Goal: Task Accomplishment & Management: Manage account settings

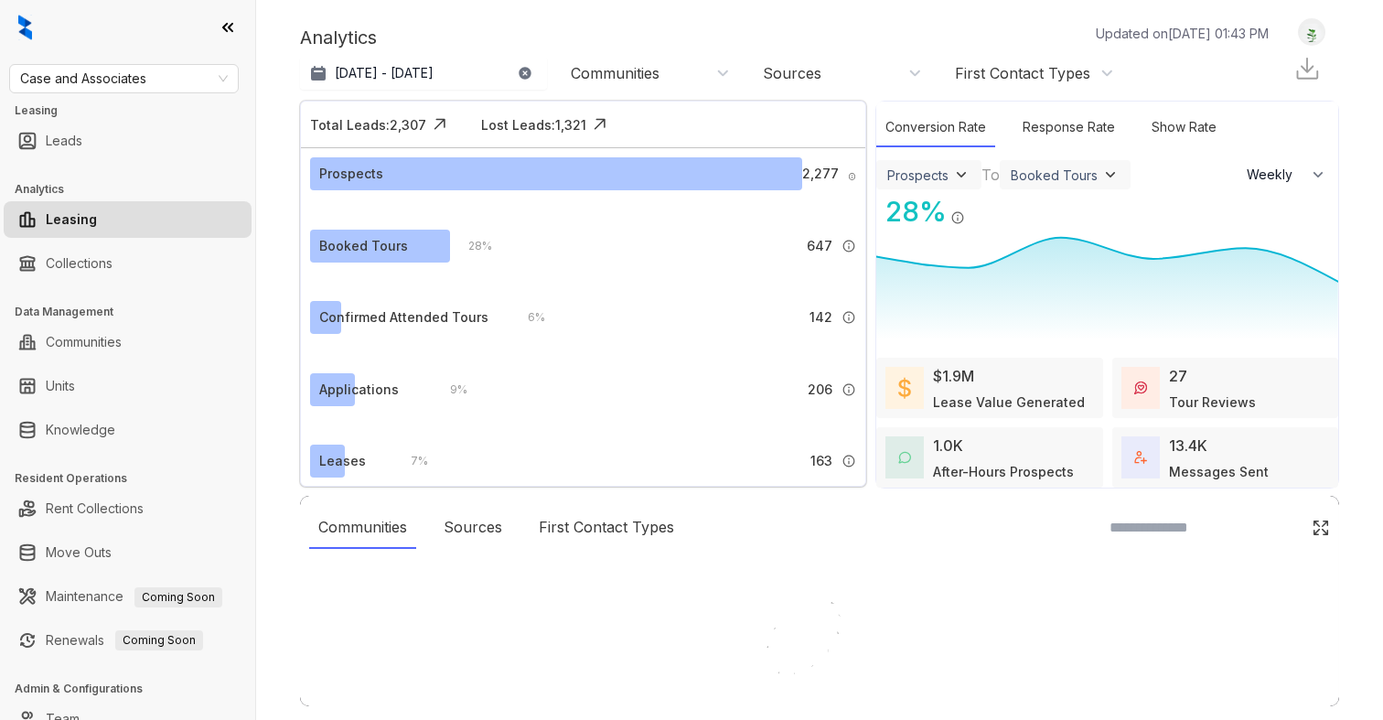
select select "******"
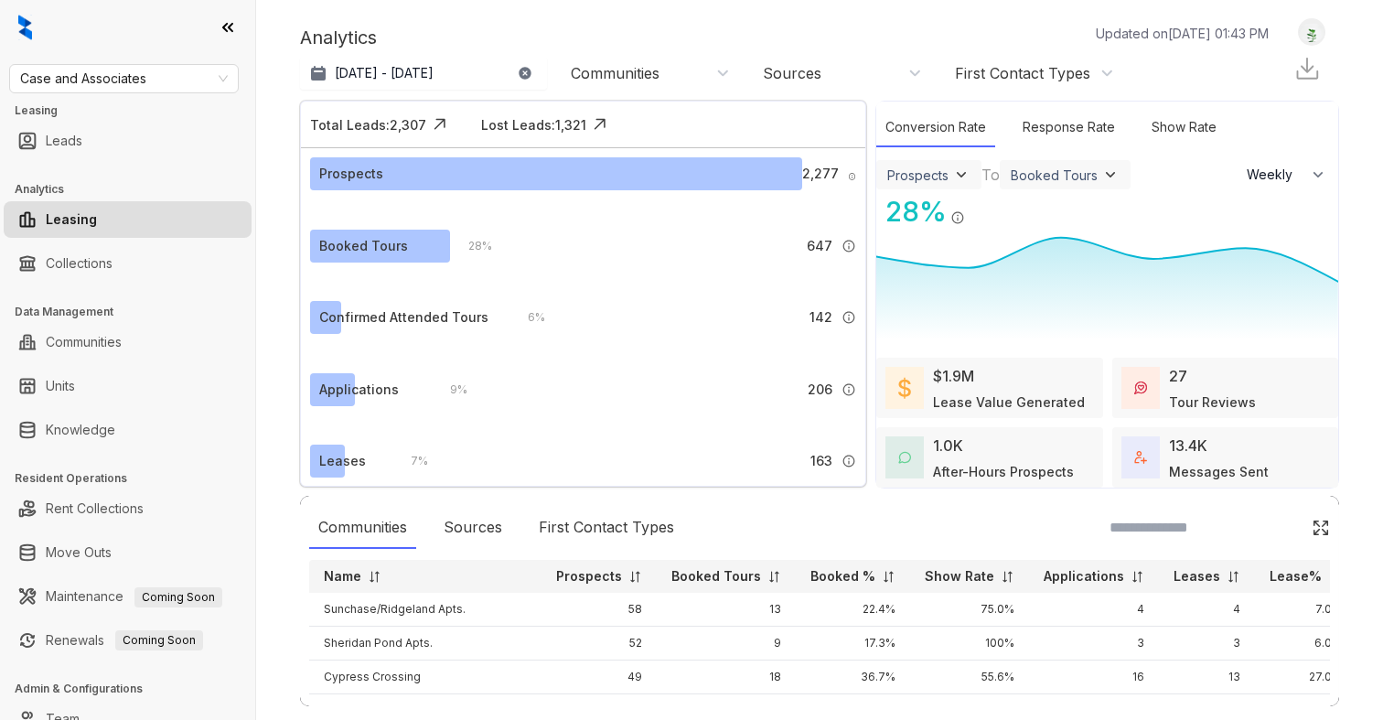
scroll to position [65, 0]
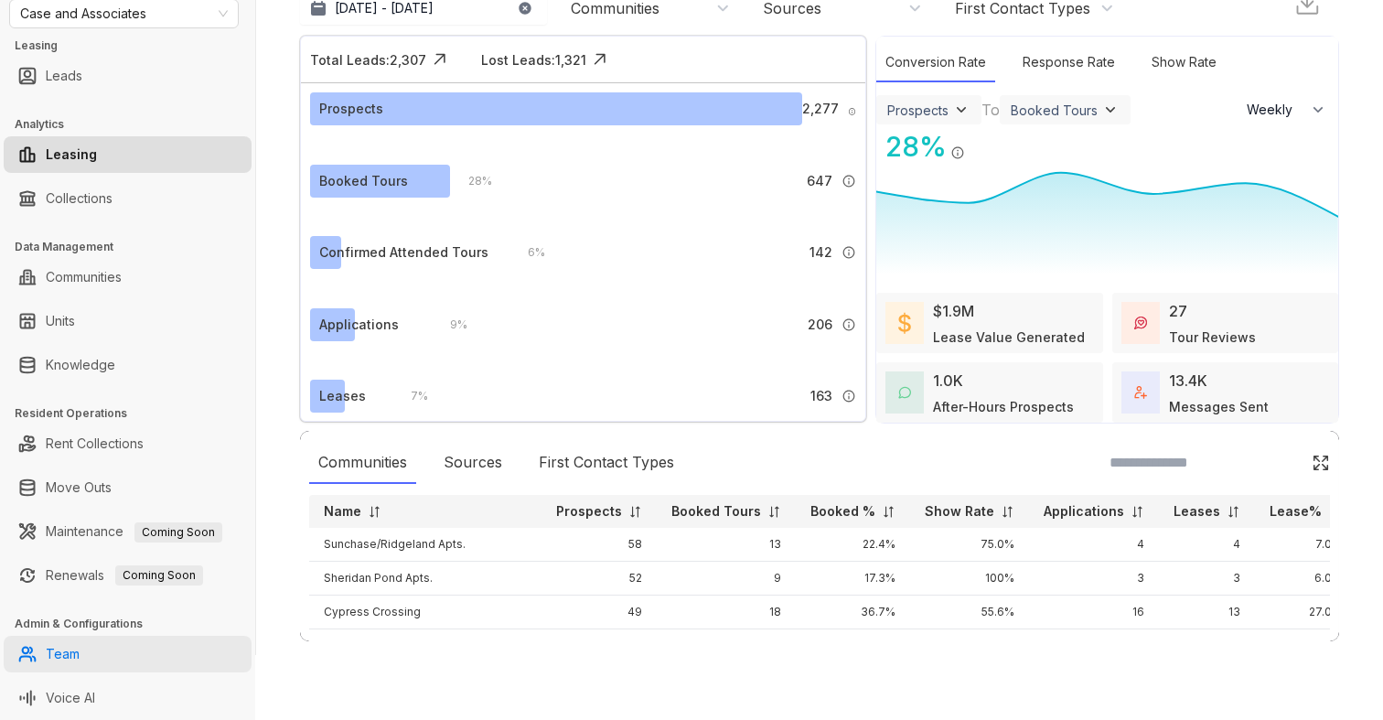
click at [75, 657] on link "Team" at bounding box center [63, 654] width 34 height 37
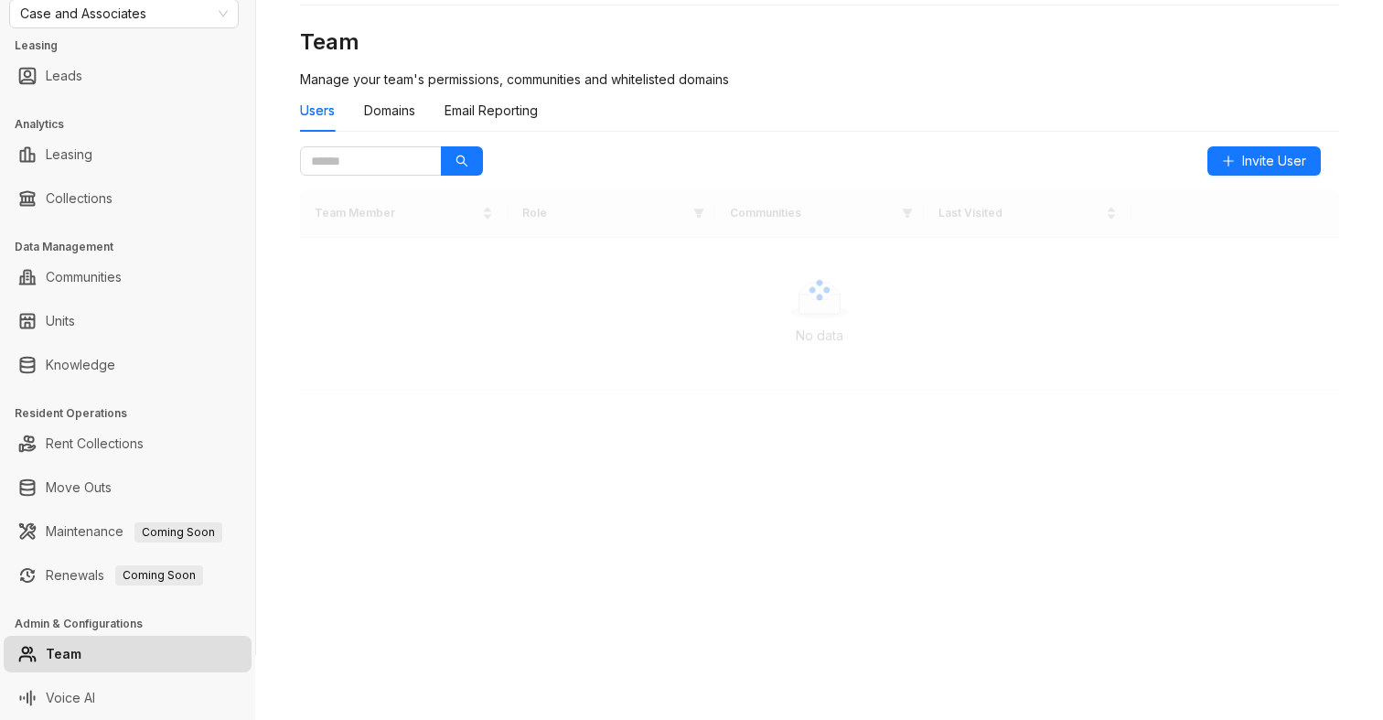
click at [75, 660] on link "Team" at bounding box center [64, 654] width 36 height 37
click at [375, 167] on input "text" at bounding box center [363, 161] width 105 height 20
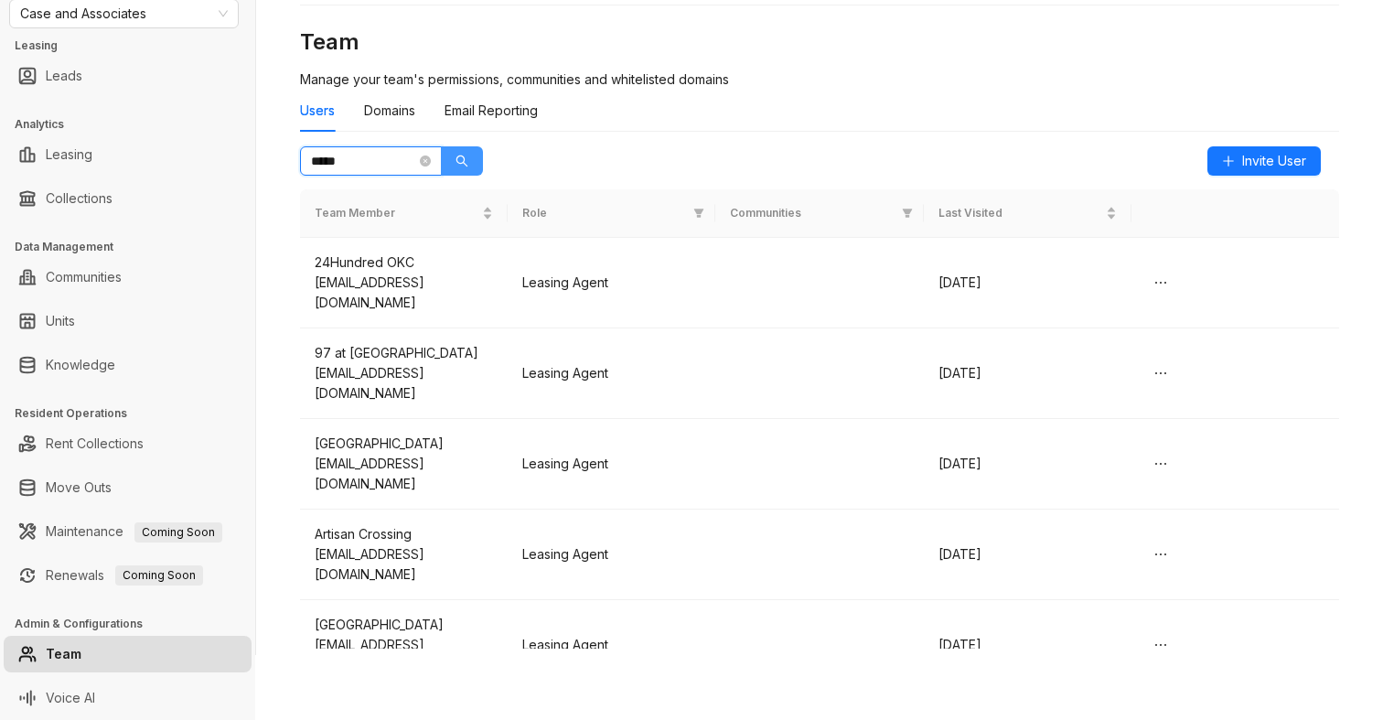
click at [467, 161] on icon "search" at bounding box center [462, 161] width 13 height 13
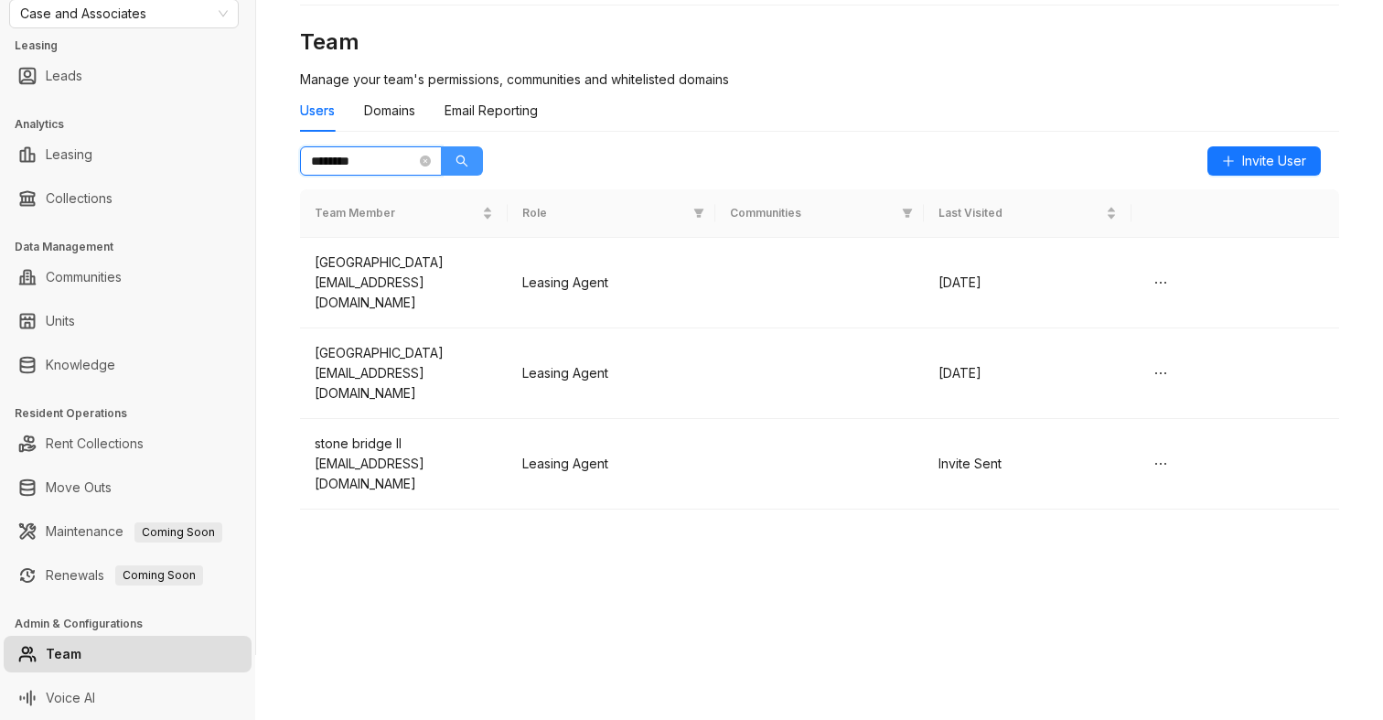
click at [469, 158] on button "button" at bounding box center [462, 160] width 42 height 29
type input "********"
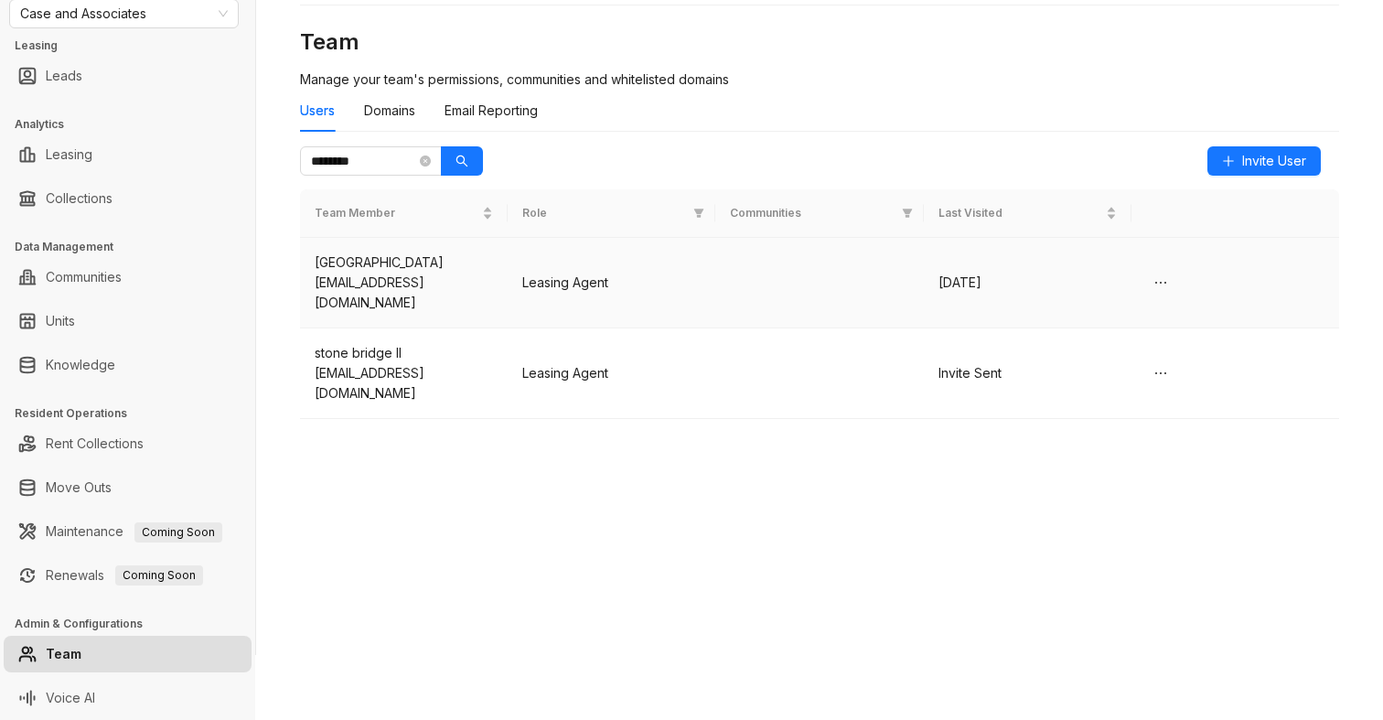
click at [414, 274] on div "[EMAIL_ADDRESS][DOMAIN_NAME]" at bounding box center [404, 293] width 178 height 40
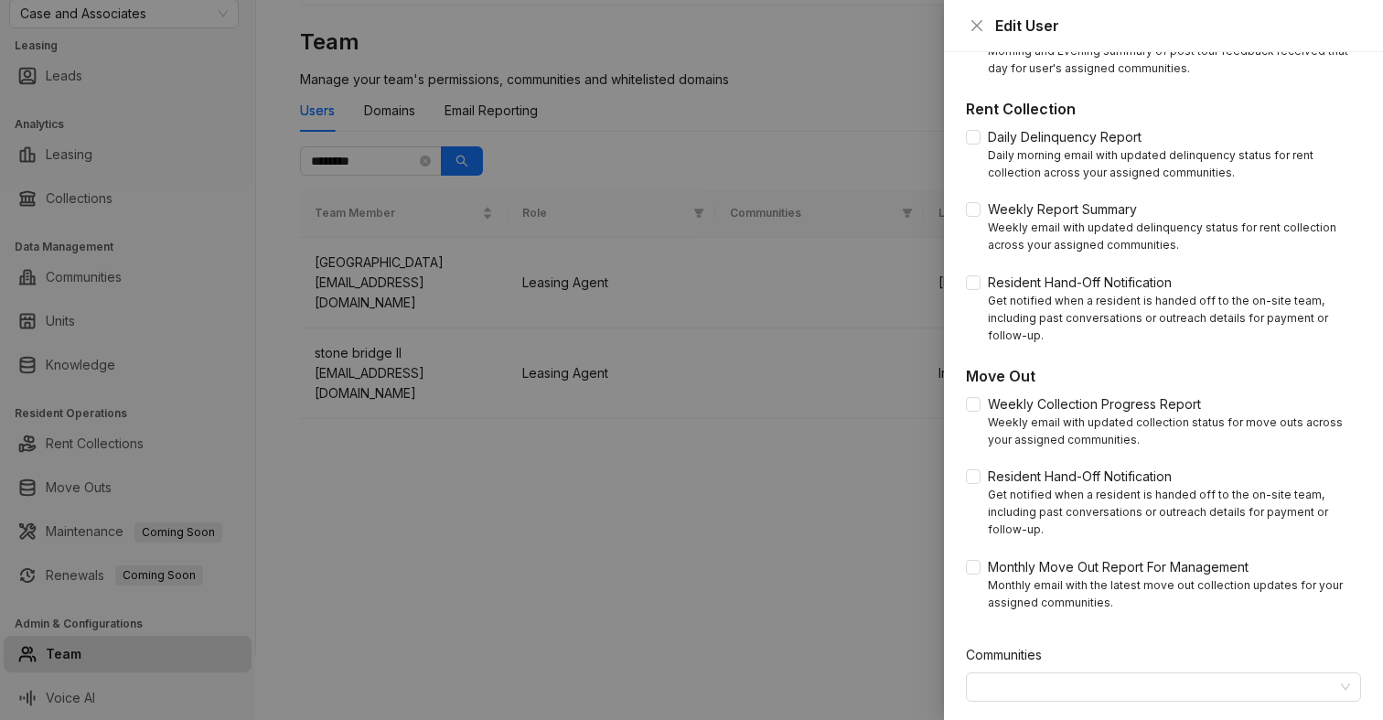
scroll to position [667, 0]
click at [709, 567] on div at bounding box center [691, 360] width 1383 height 720
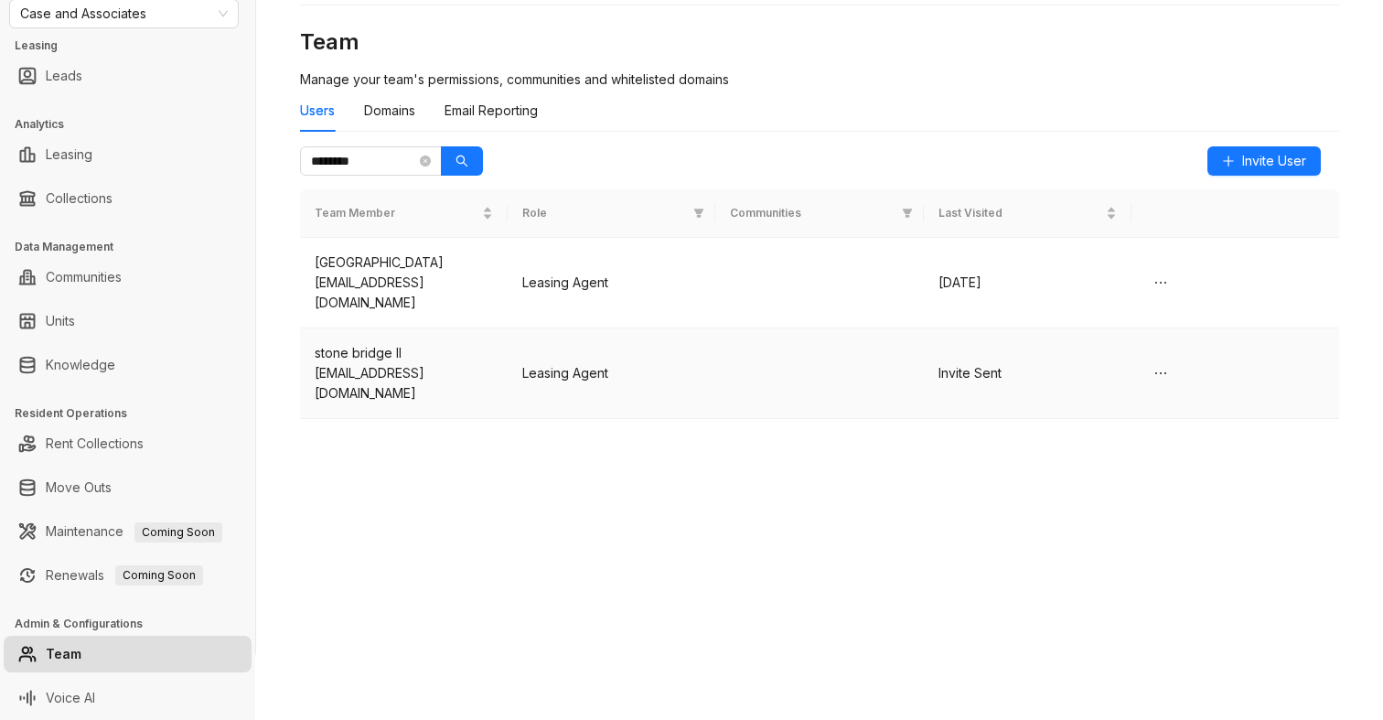
click at [662, 360] on td "Leasing Agent" at bounding box center [612, 373] width 208 height 91
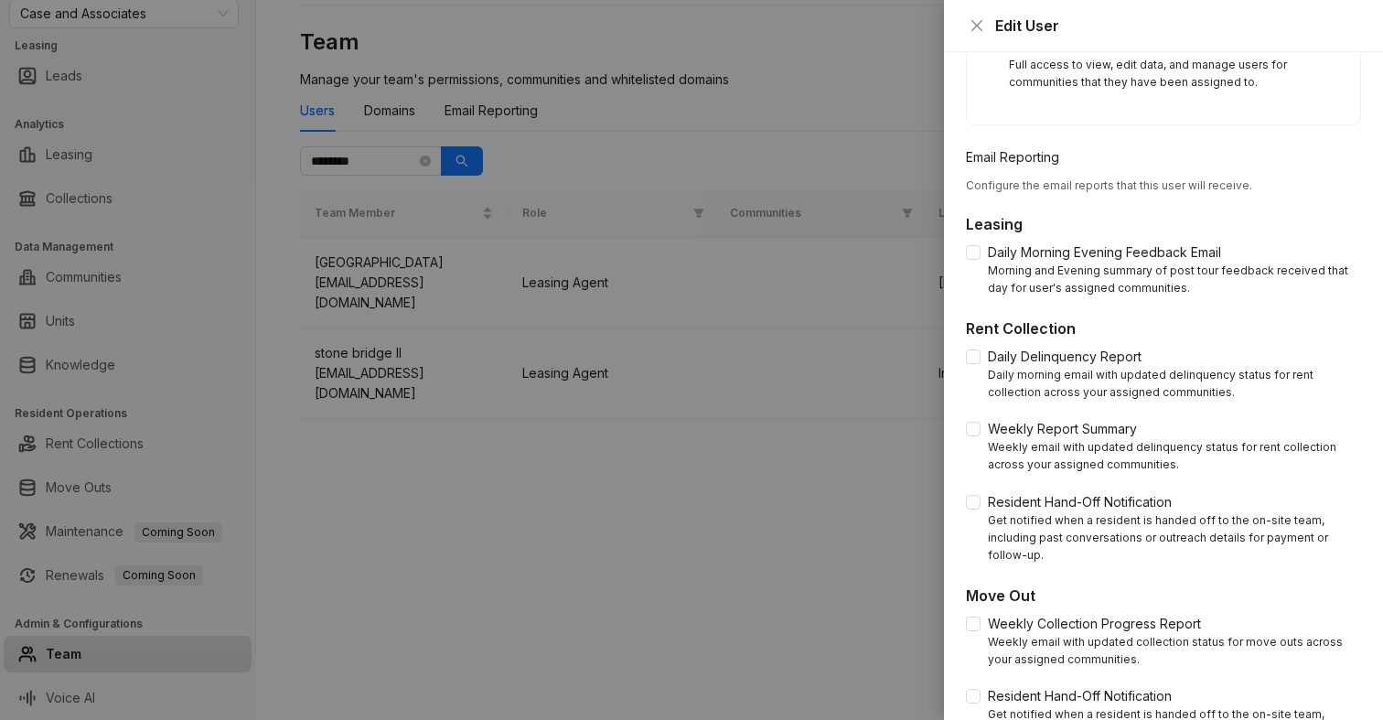
scroll to position [707, 0]
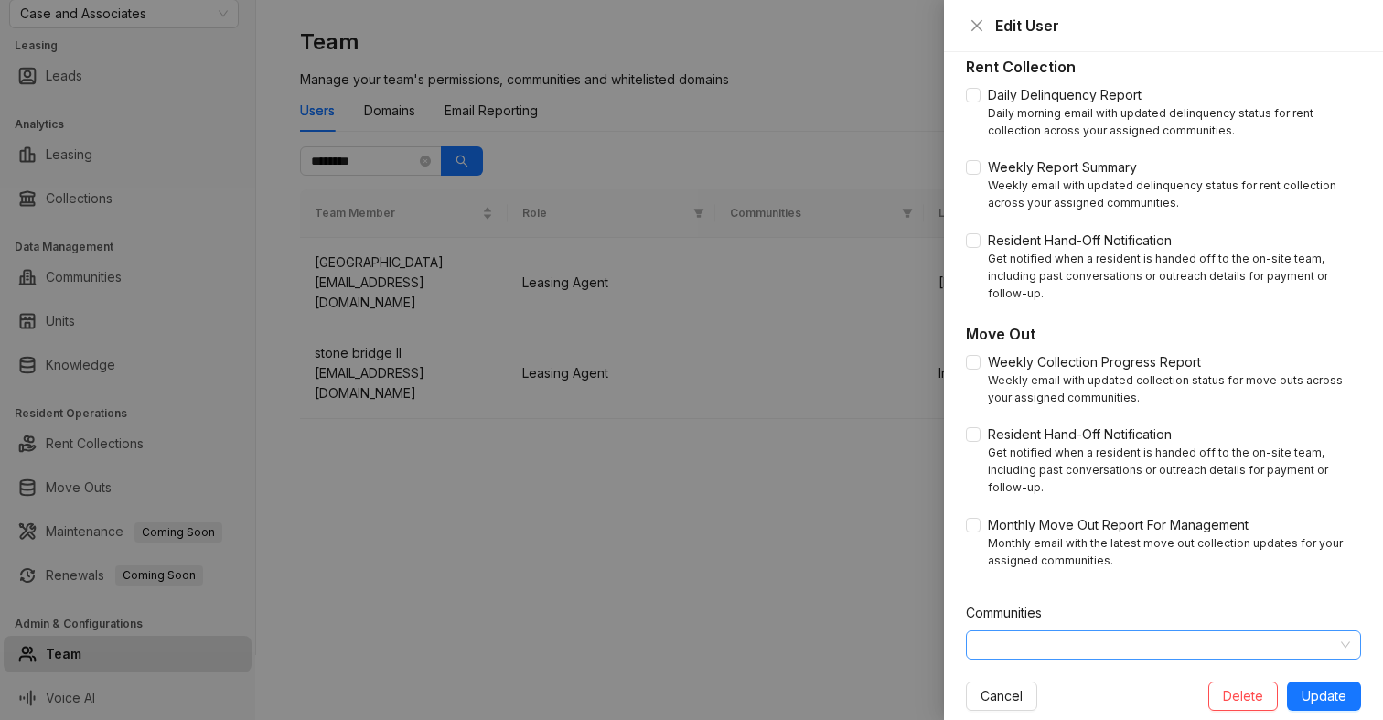
click at [1049, 632] on div at bounding box center [1154, 645] width 369 height 26
click at [983, 650] on icon "caret-down" at bounding box center [980, 648] width 9 height 9
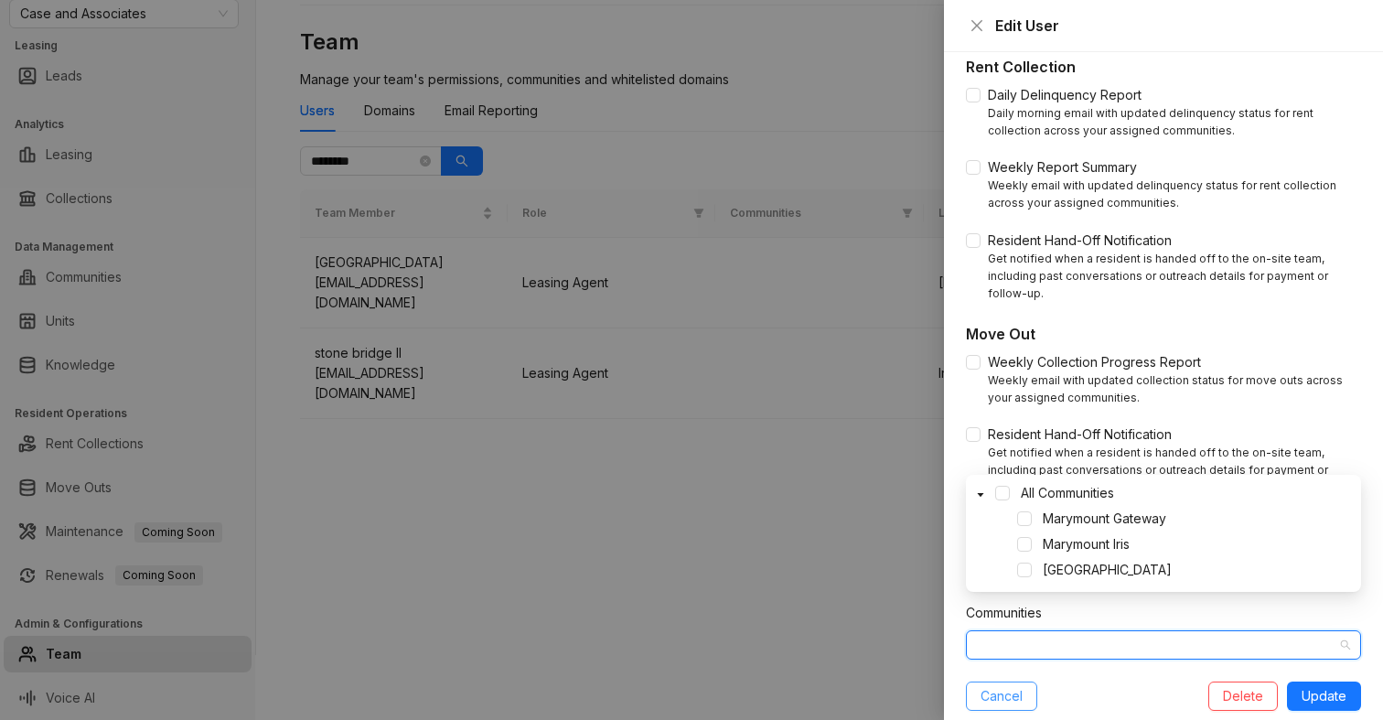
click at [1018, 682] on button "Cancel" at bounding box center [1001, 696] width 71 height 29
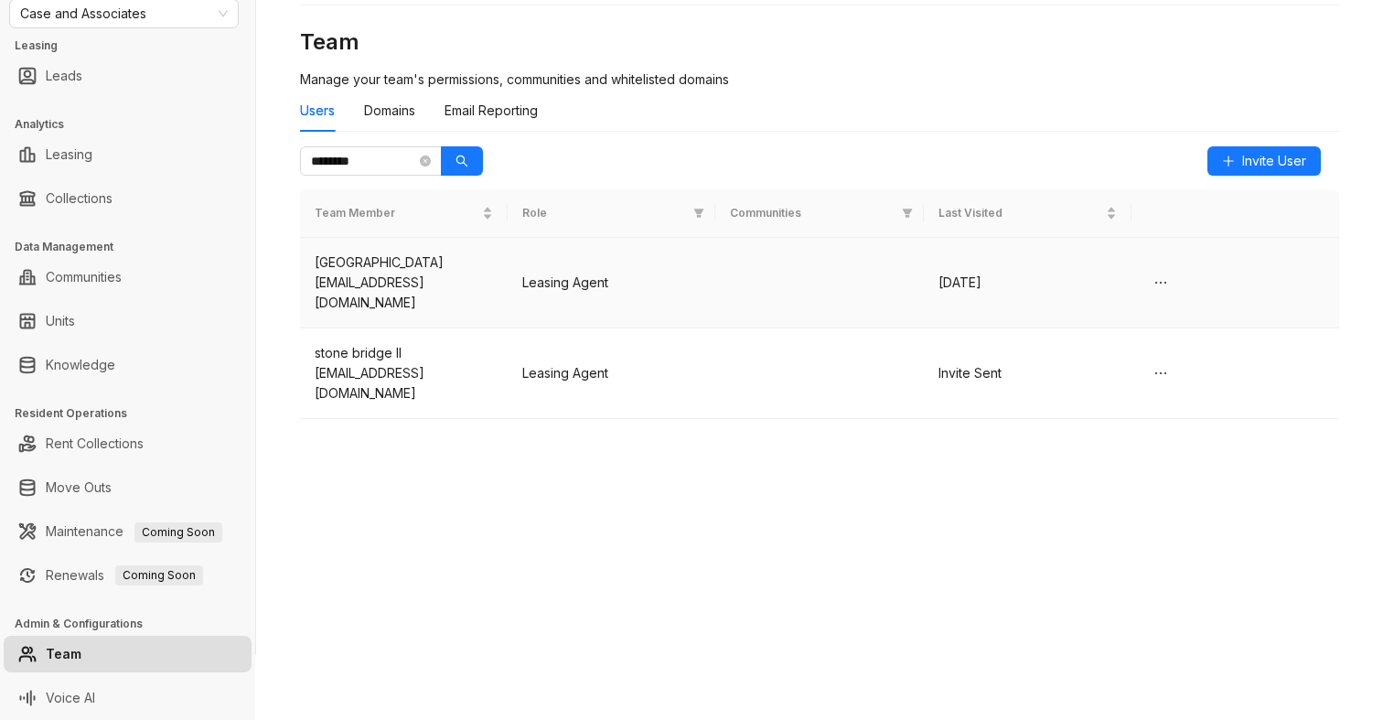
click at [635, 281] on td "Leasing Agent" at bounding box center [612, 283] width 208 height 91
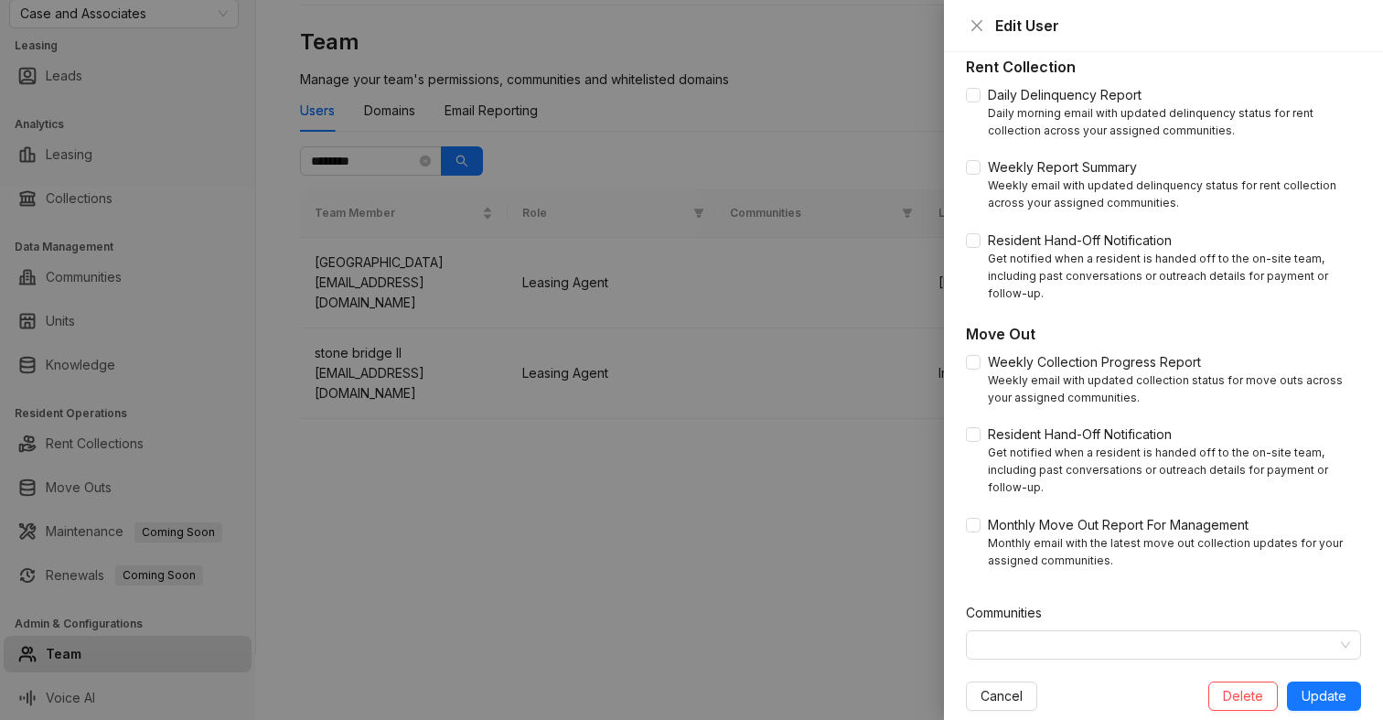
click at [790, 553] on div at bounding box center [691, 360] width 1383 height 720
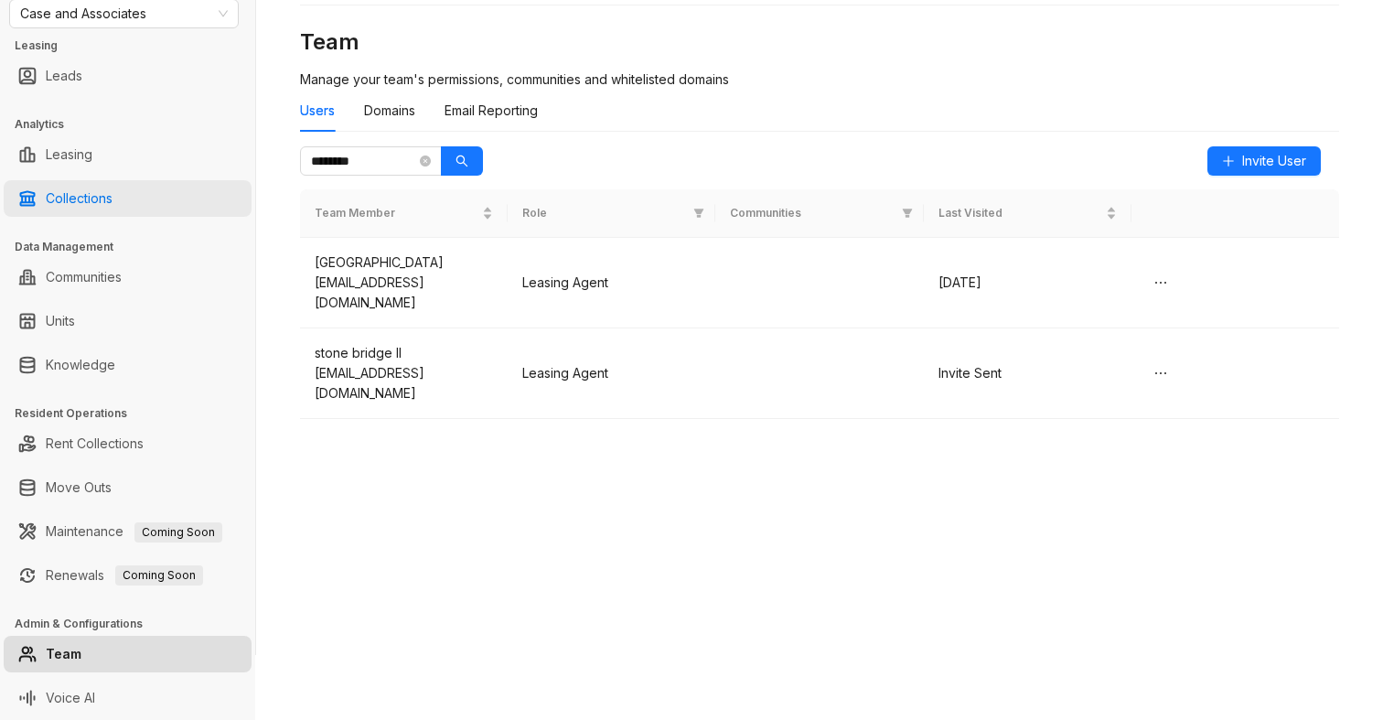
click at [73, 190] on link "Collections" at bounding box center [79, 198] width 67 height 37
click at [97, 208] on link "Collections" at bounding box center [79, 198] width 67 height 37
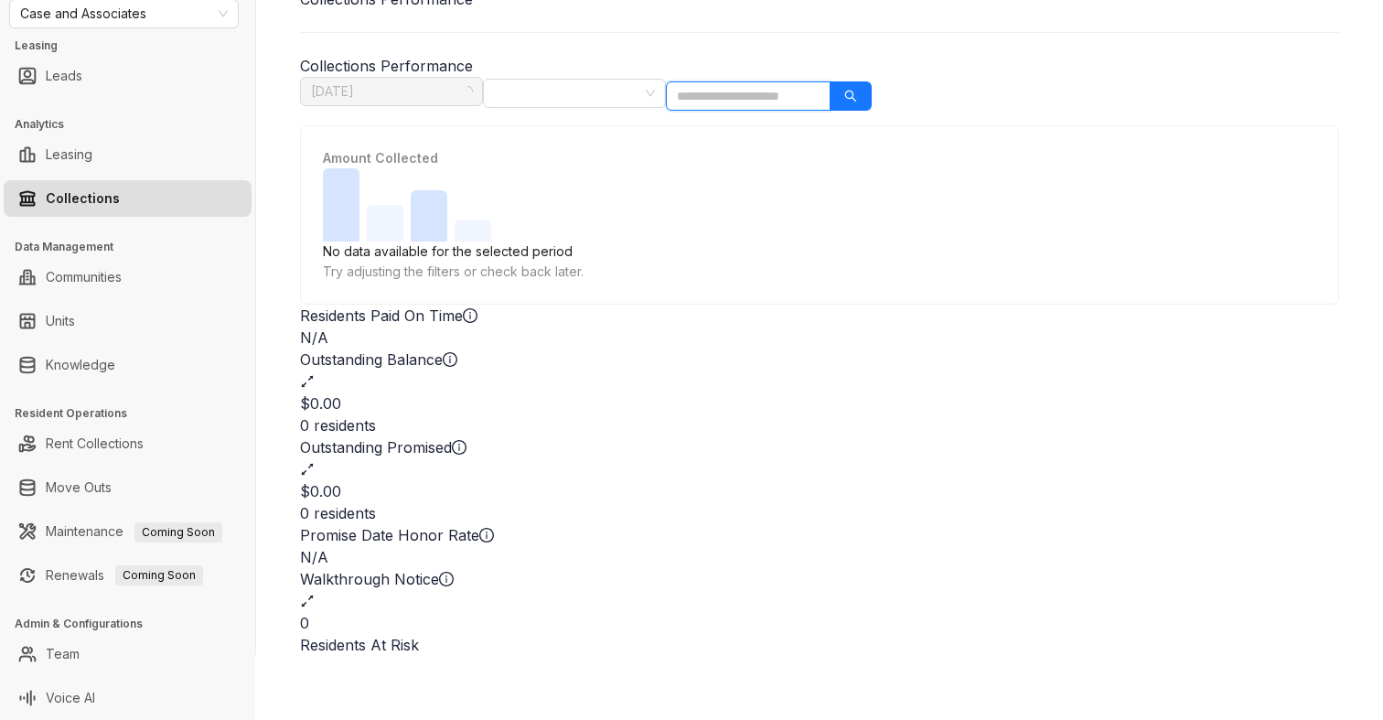
click at [831, 90] on input "search" at bounding box center [748, 95] width 165 height 29
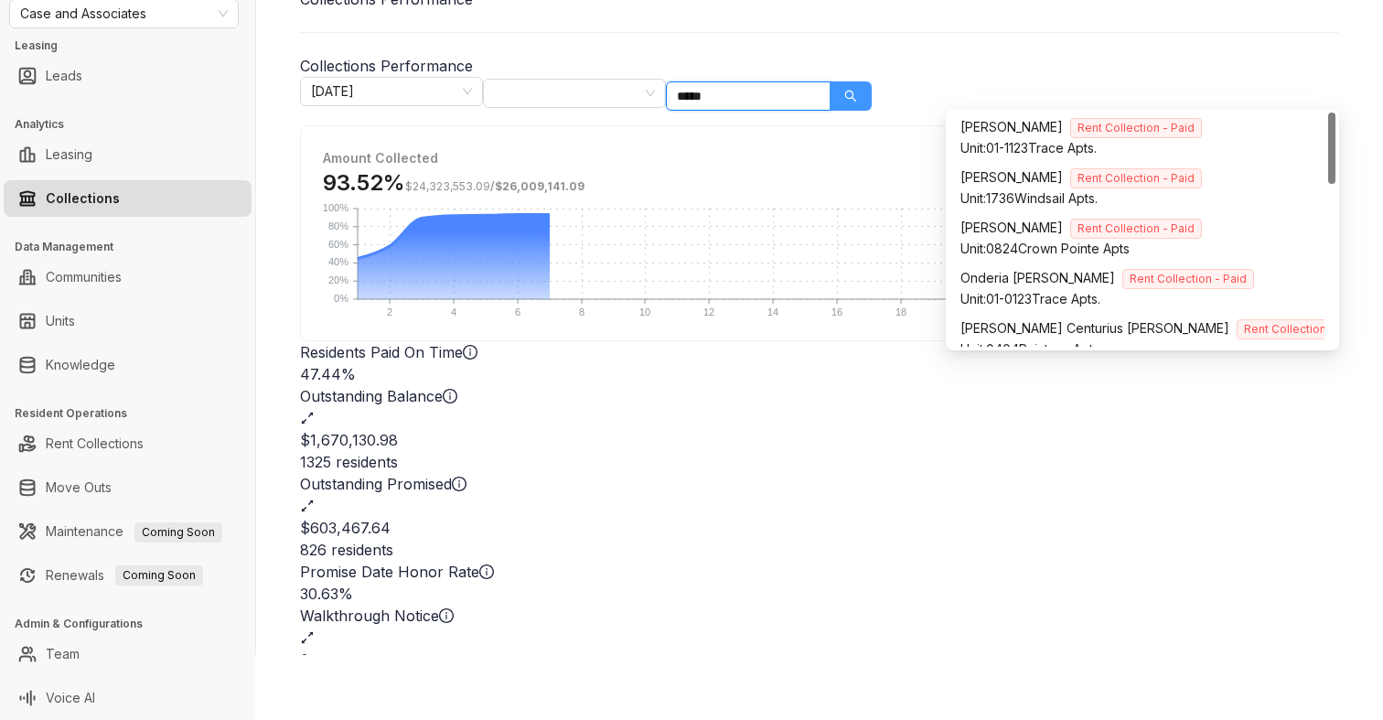
click at [872, 93] on button "button" at bounding box center [851, 95] width 42 height 29
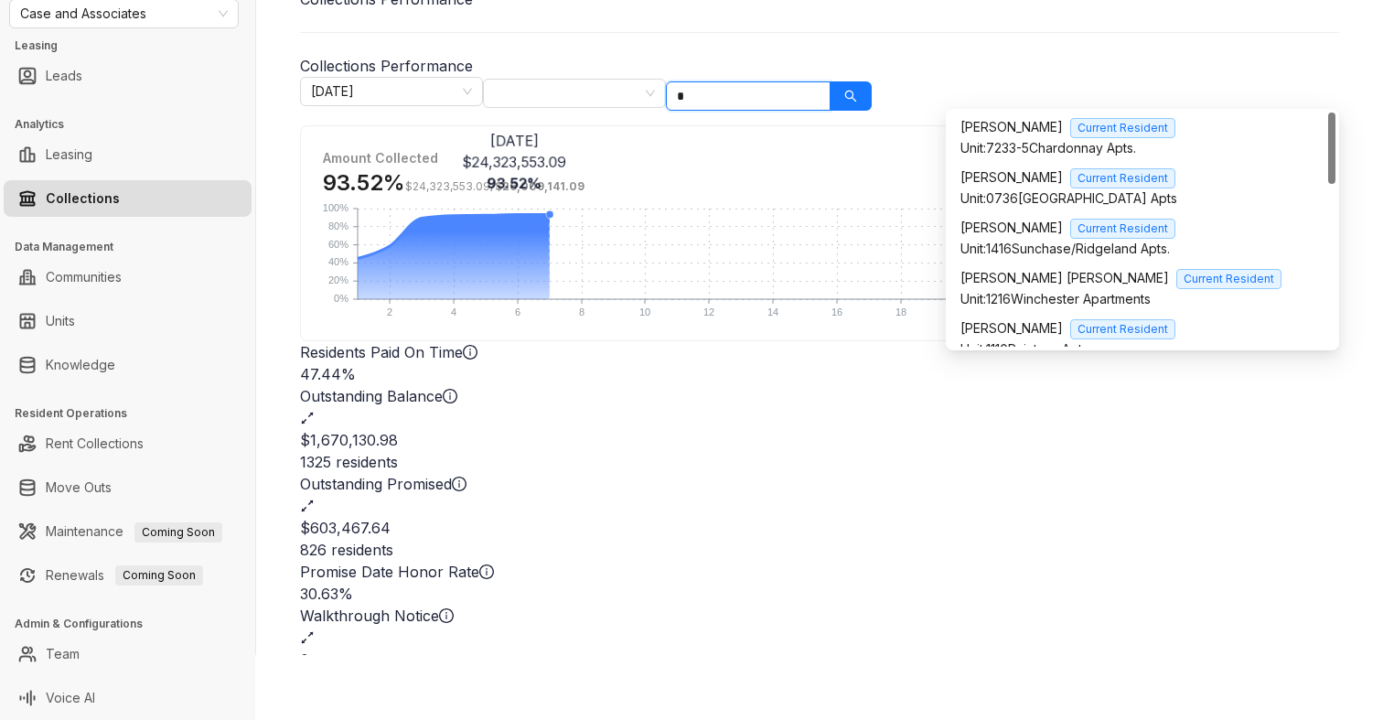
scroll to position [25, 0]
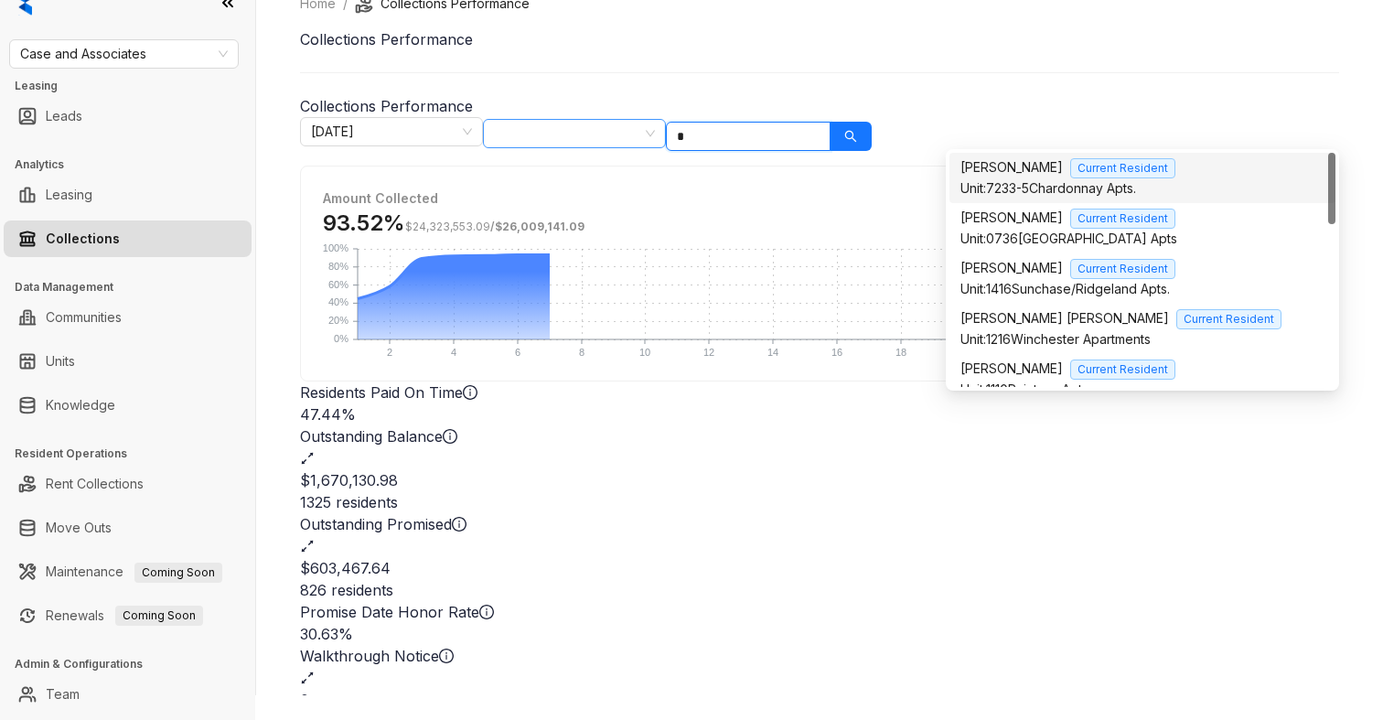
click at [643, 136] on div at bounding box center [565, 134] width 156 height 26
type input "*"
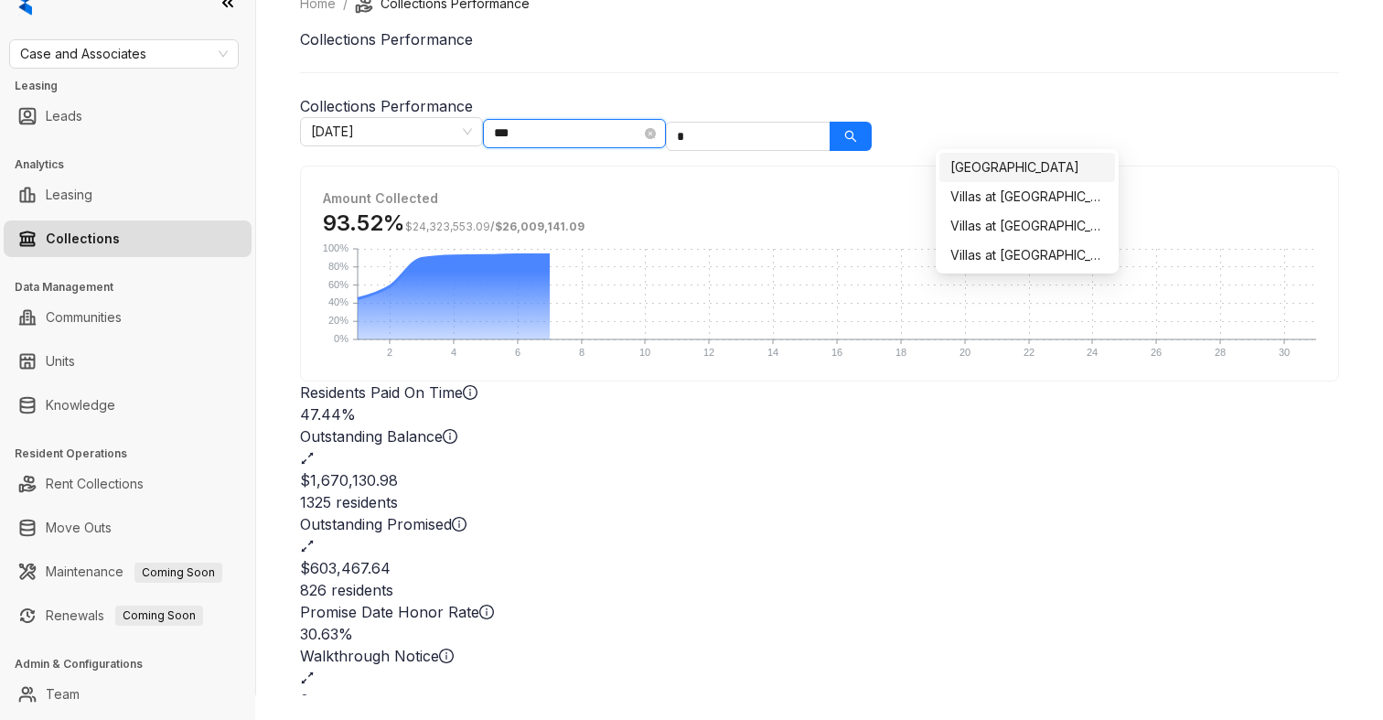
type input "****"
click at [985, 189] on div "Villas at [GEOGRAPHIC_DATA]" at bounding box center [1028, 197] width 154 height 20
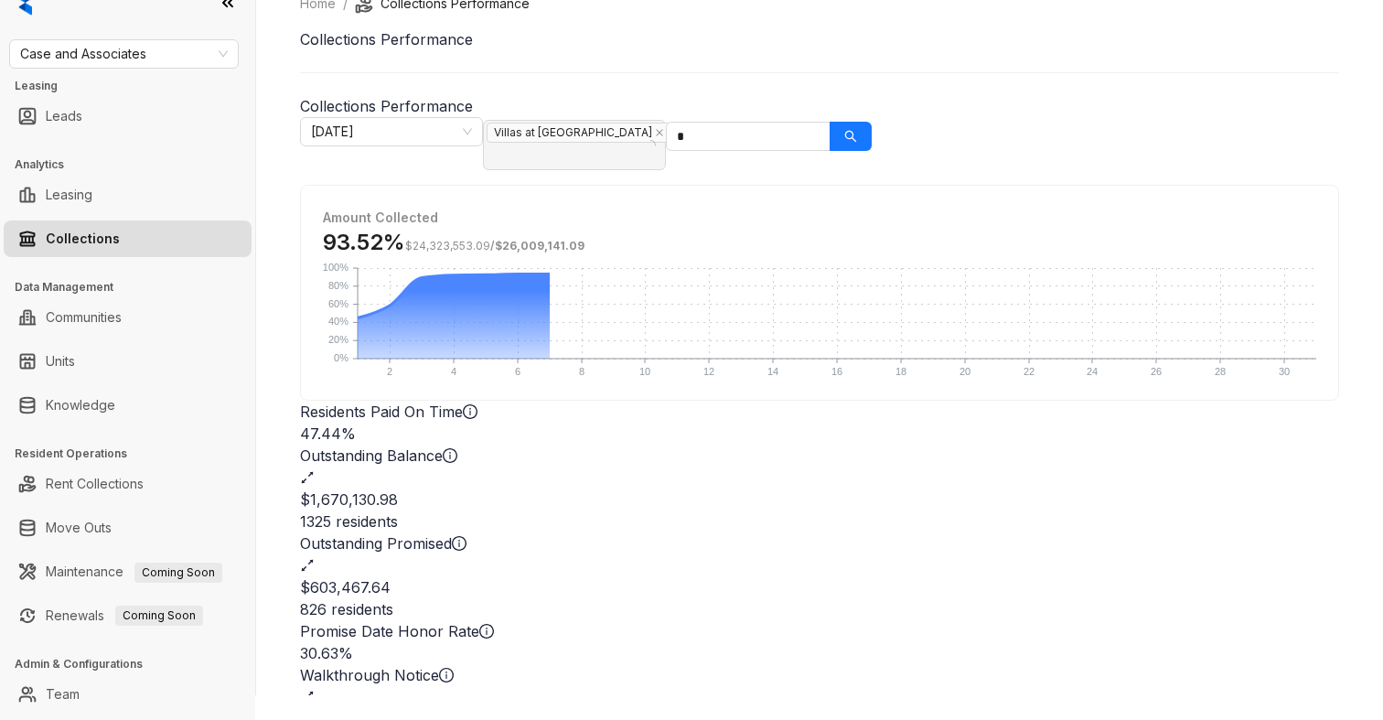
click at [994, 47] on h1 "Collections Performance" at bounding box center [819, 39] width 1039 height 22
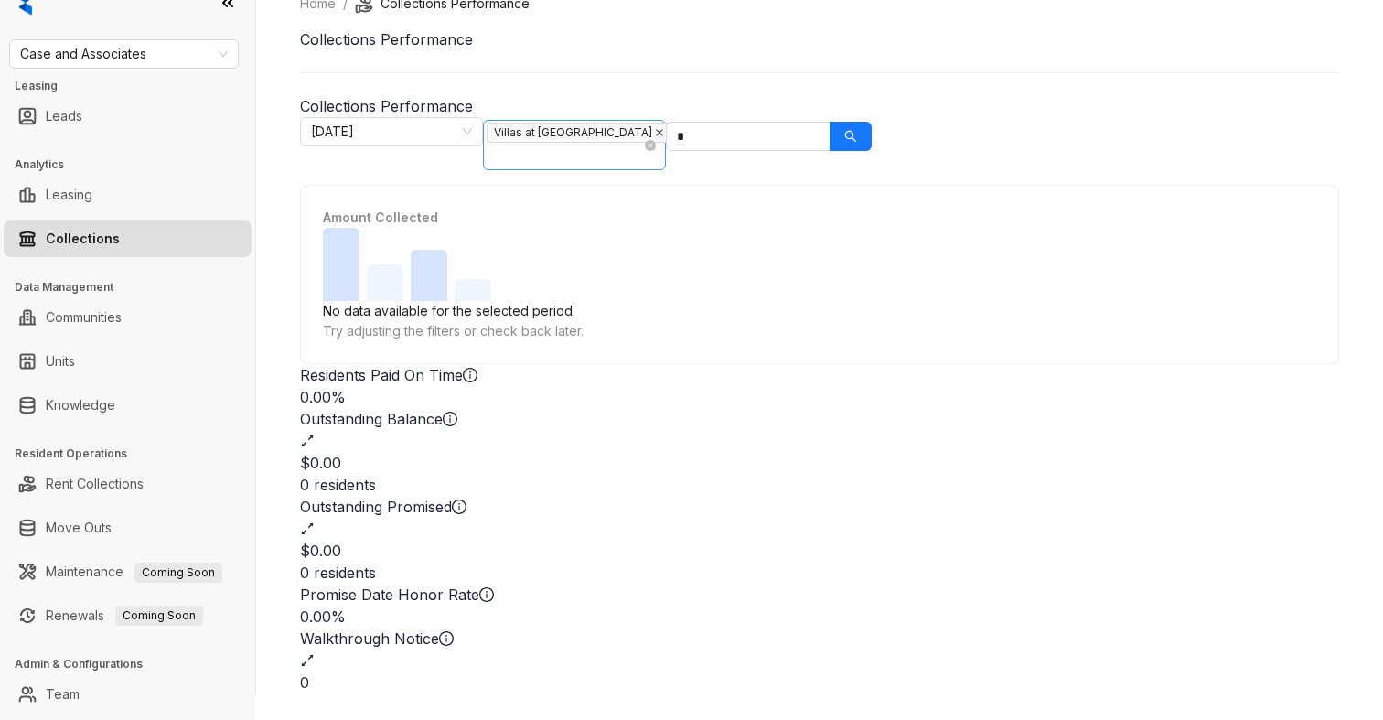
click at [664, 131] on icon "close" at bounding box center [659, 132] width 9 height 9
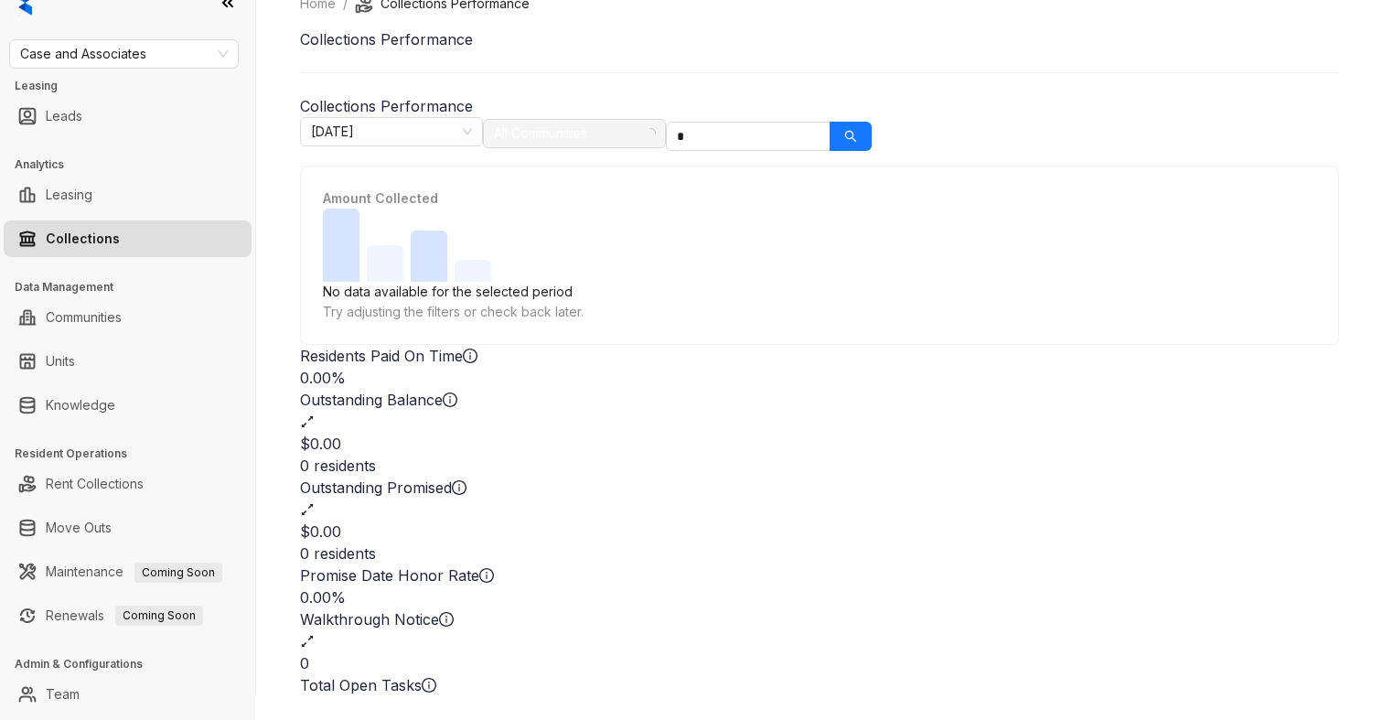
click at [643, 130] on div at bounding box center [565, 134] width 156 height 26
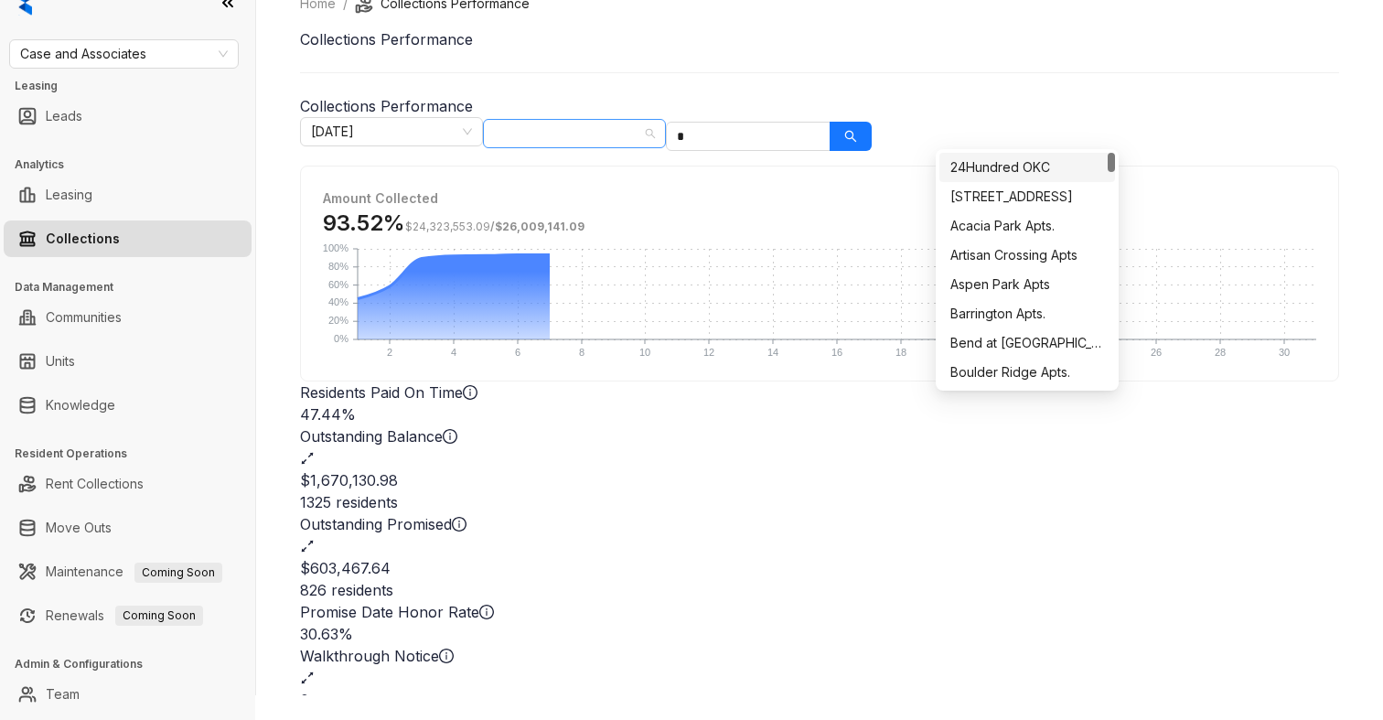
click at [643, 134] on div at bounding box center [565, 134] width 156 height 26
type input "*****"
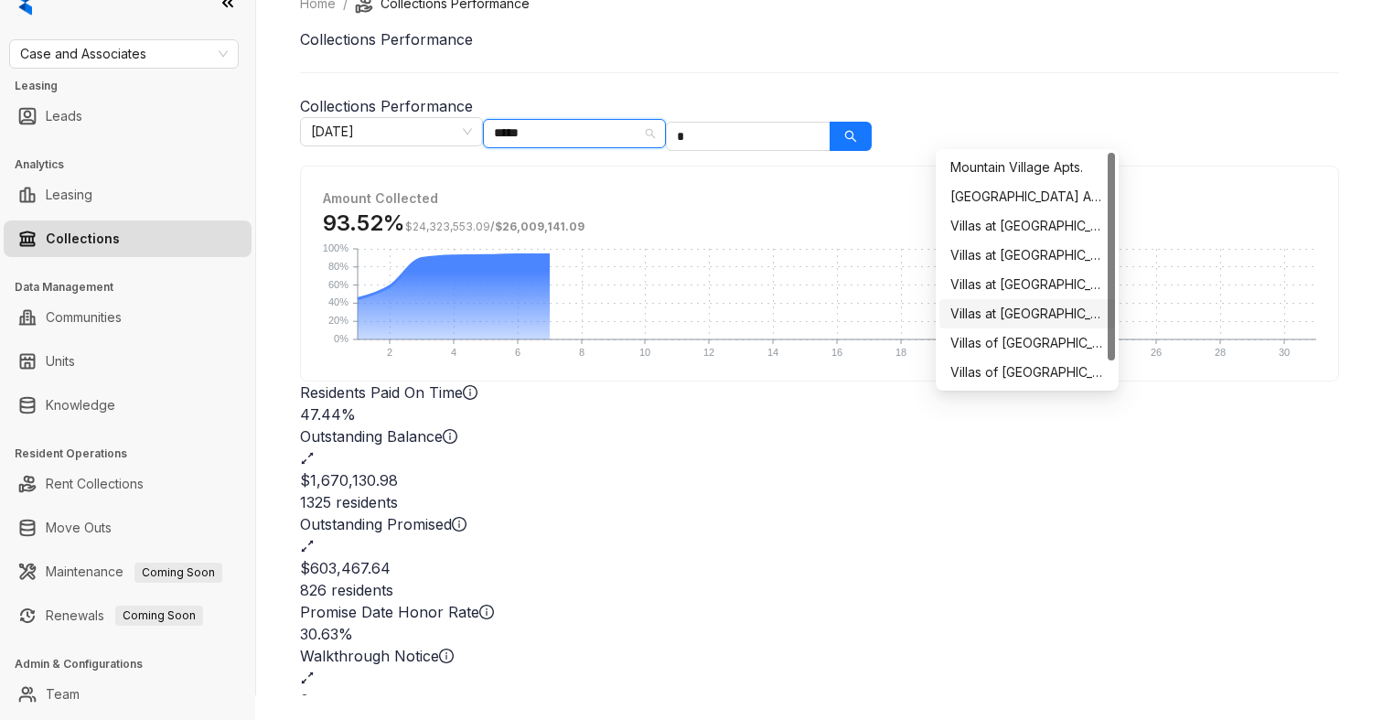
scroll to position [65, 0]
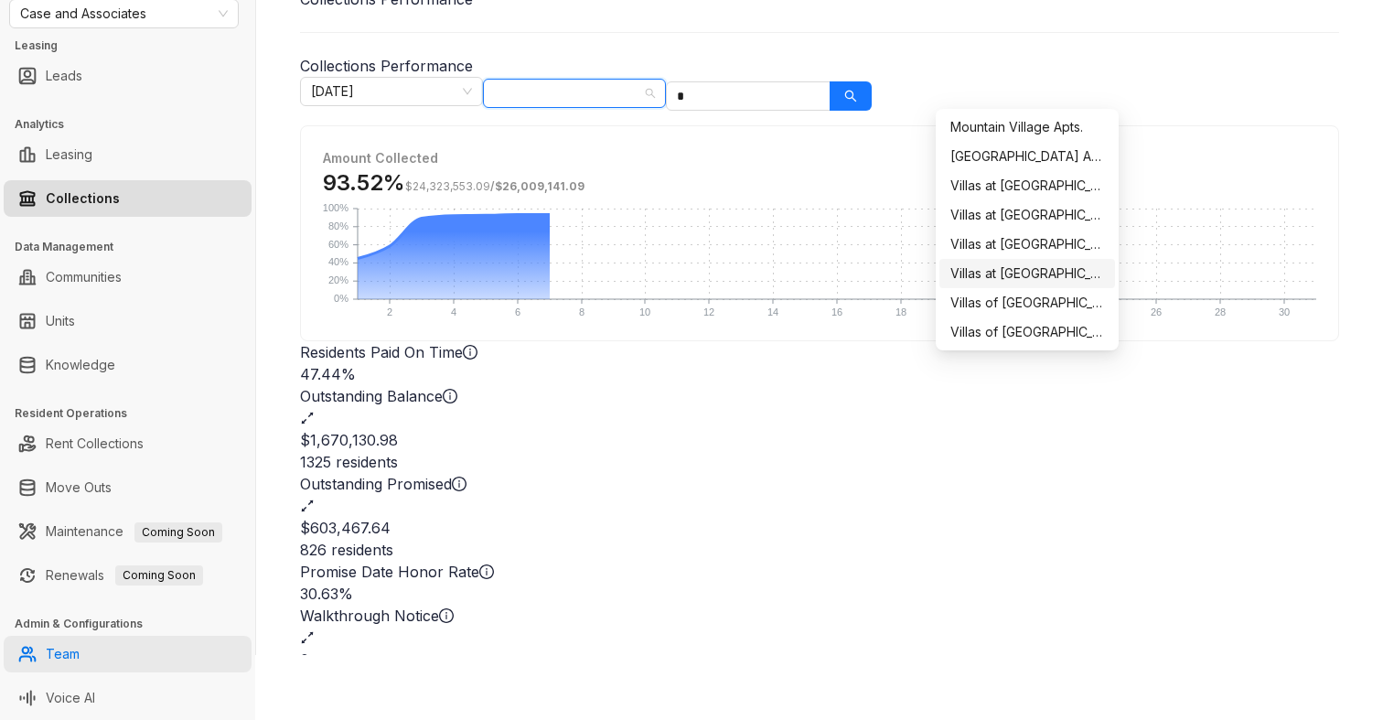
click at [69, 652] on link "Team" at bounding box center [63, 654] width 34 height 37
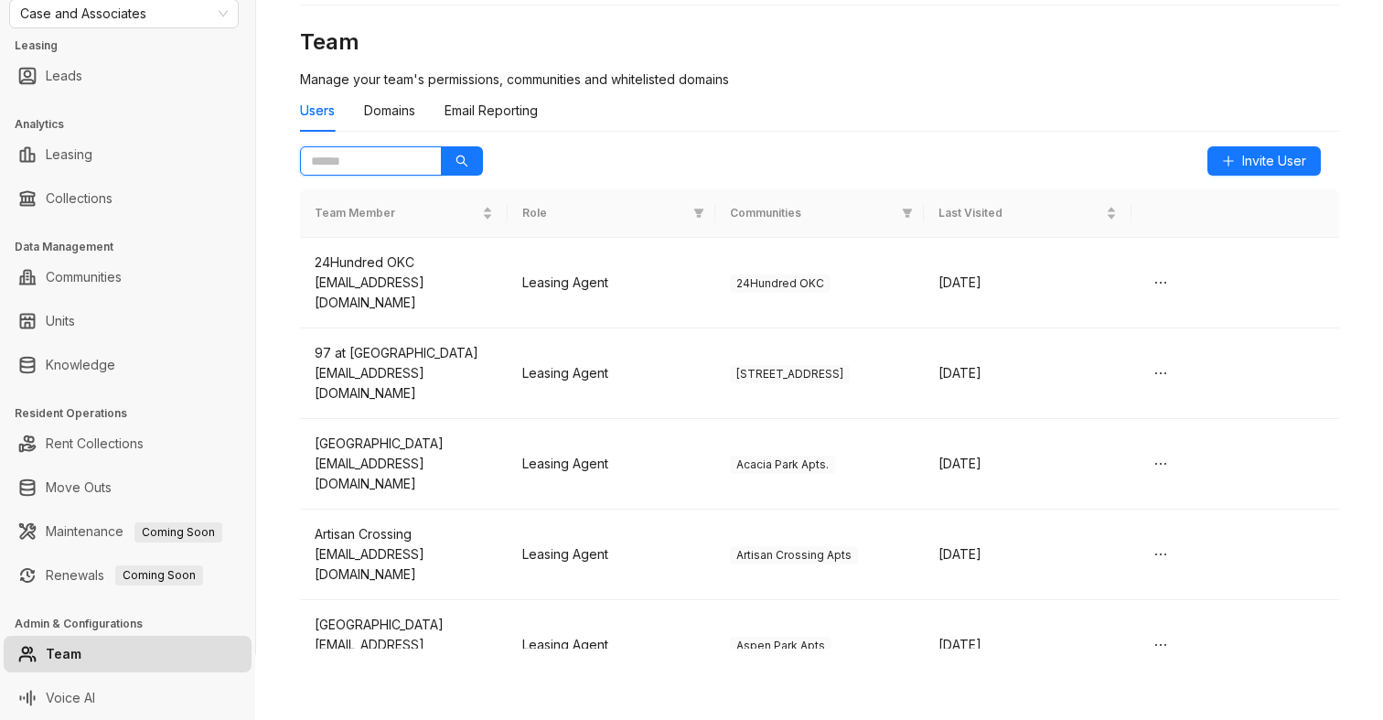
click at [353, 170] on input "text" at bounding box center [363, 161] width 105 height 20
click at [451, 159] on button "button" at bounding box center [462, 160] width 42 height 29
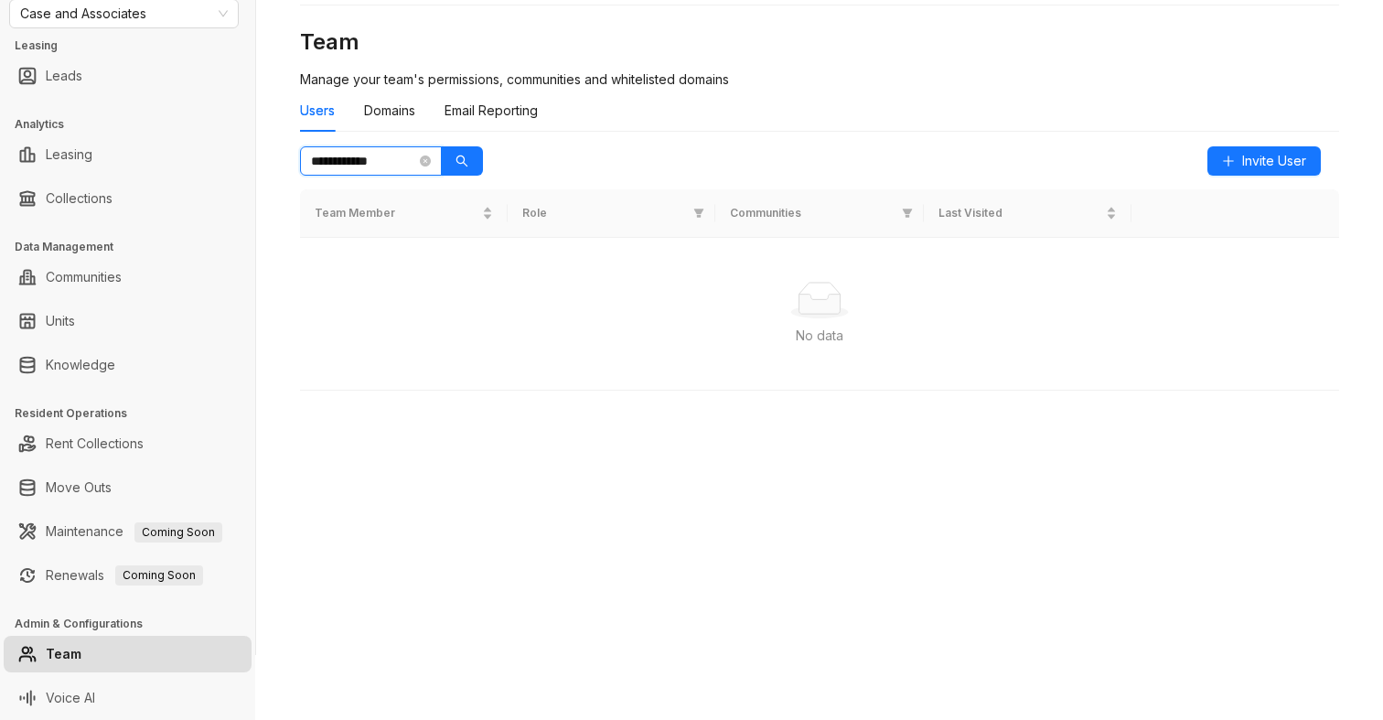
drag, startPoint x: 356, startPoint y: 159, endPoint x: 252, endPoint y: 124, distance: 110.2
click at [252, 124] on div "**********" at bounding box center [691, 360] width 1383 height 720
click at [317, 164] on input "**" at bounding box center [363, 161] width 105 height 20
click at [325, 167] on input "**" at bounding box center [363, 161] width 105 height 20
click at [462, 155] on icon "search" at bounding box center [462, 161] width 13 height 13
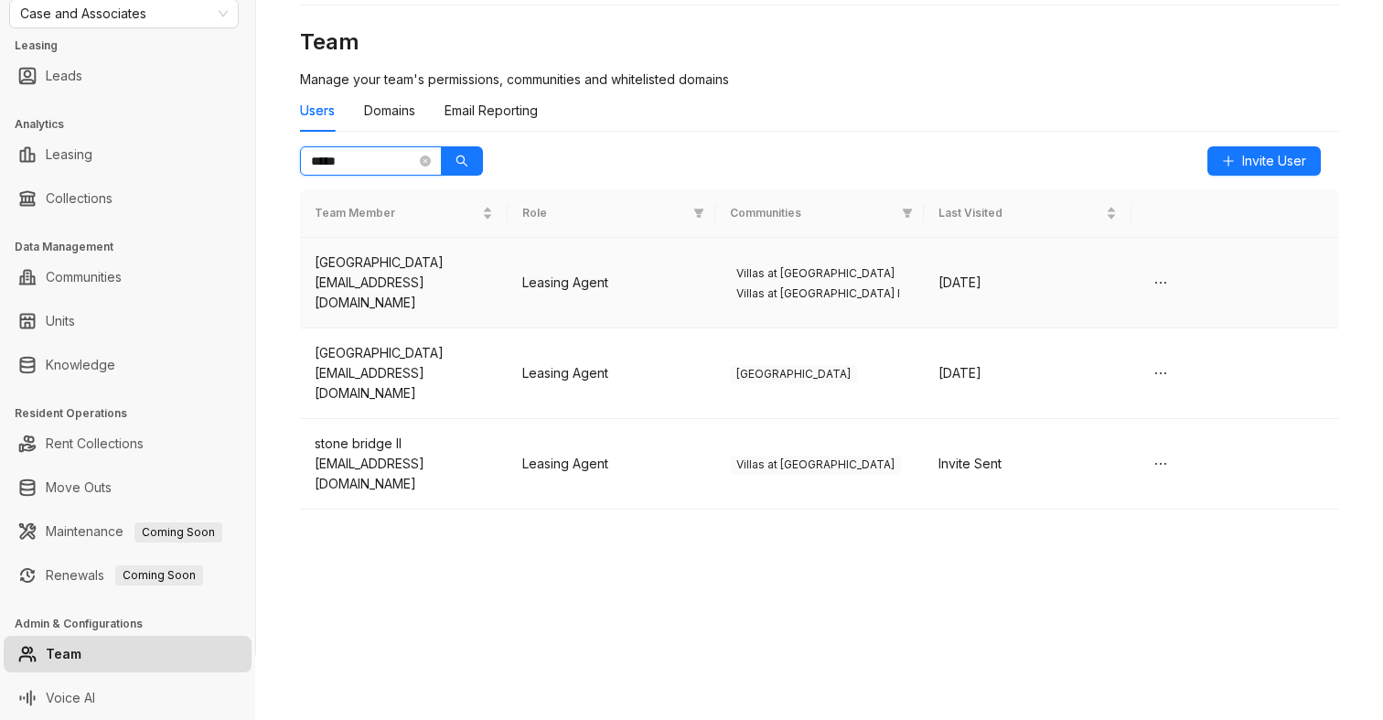
type input "*****"
click at [811, 265] on span "Villas at [GEOGRAPHIC_DATA]" at bounding box center [815, 273] width 171 height 18
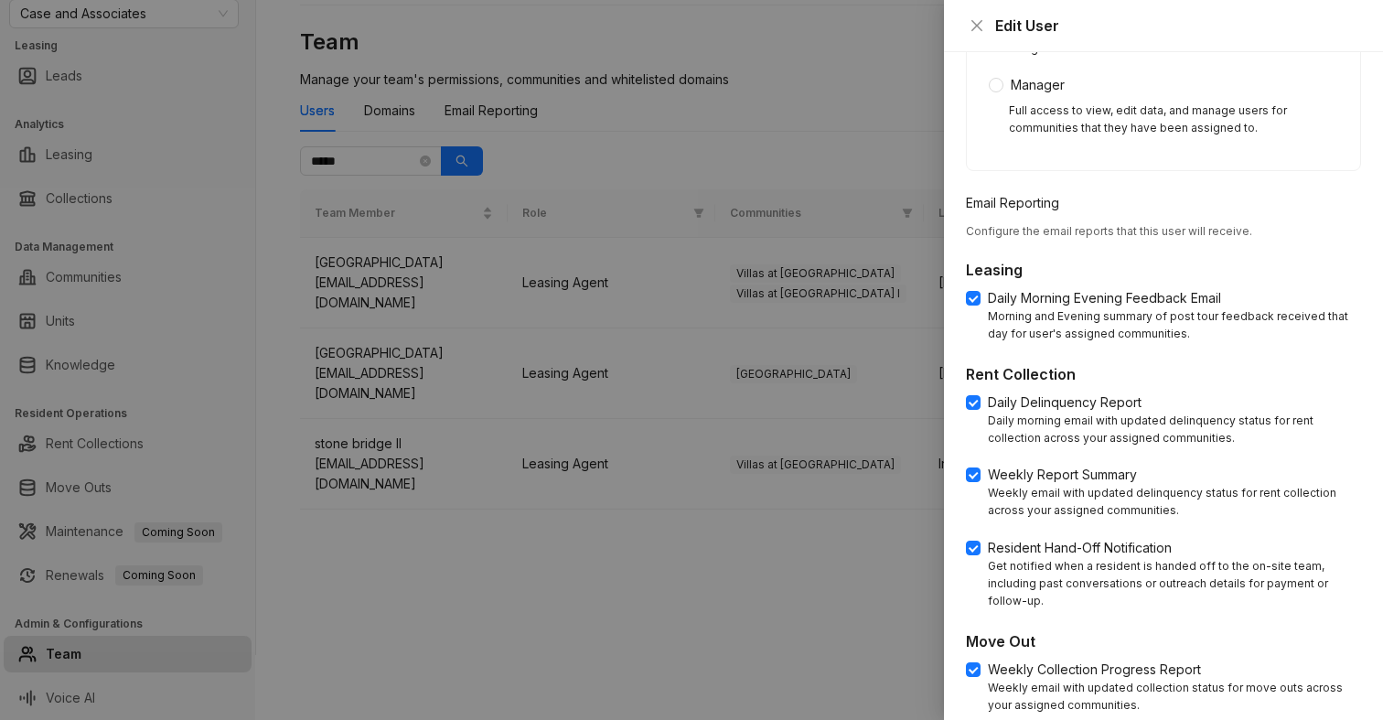
scroll to position [707, 0]
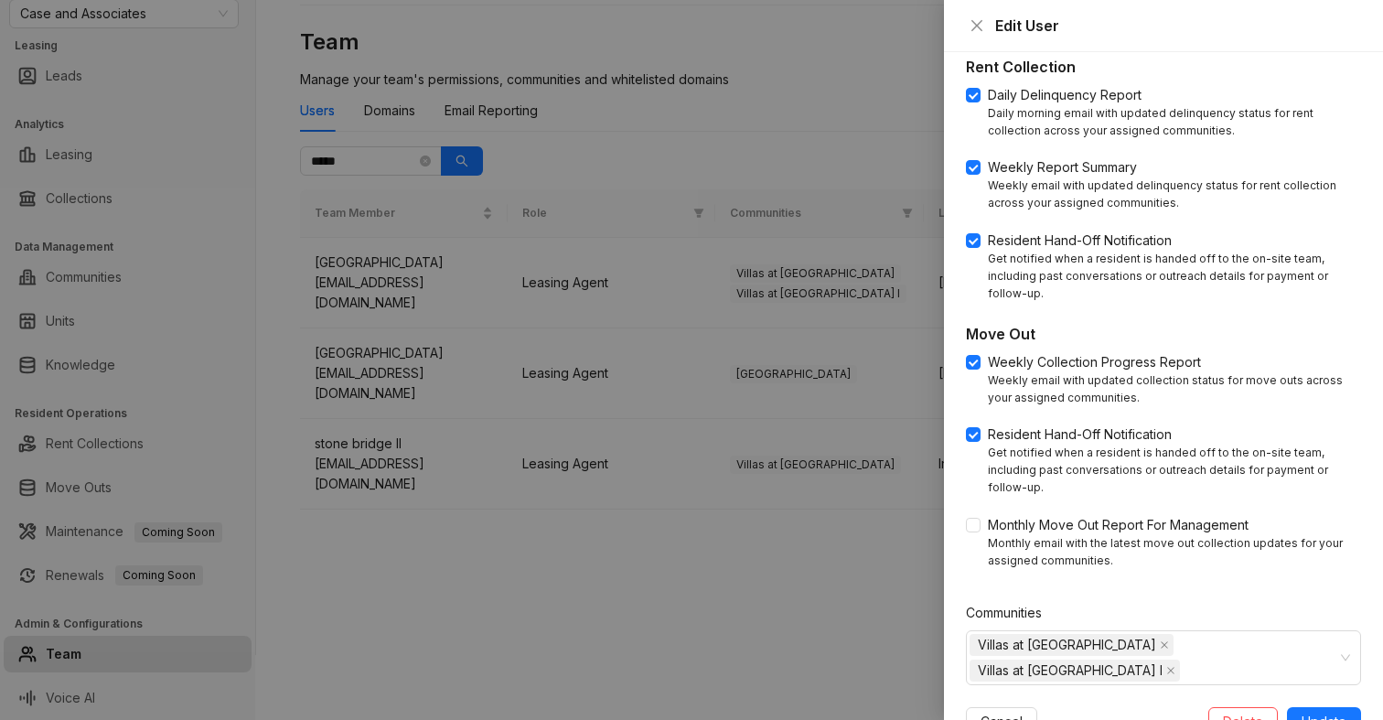
click at [736, 610] on div at bounding box center [691, 360] width 1383 height 720
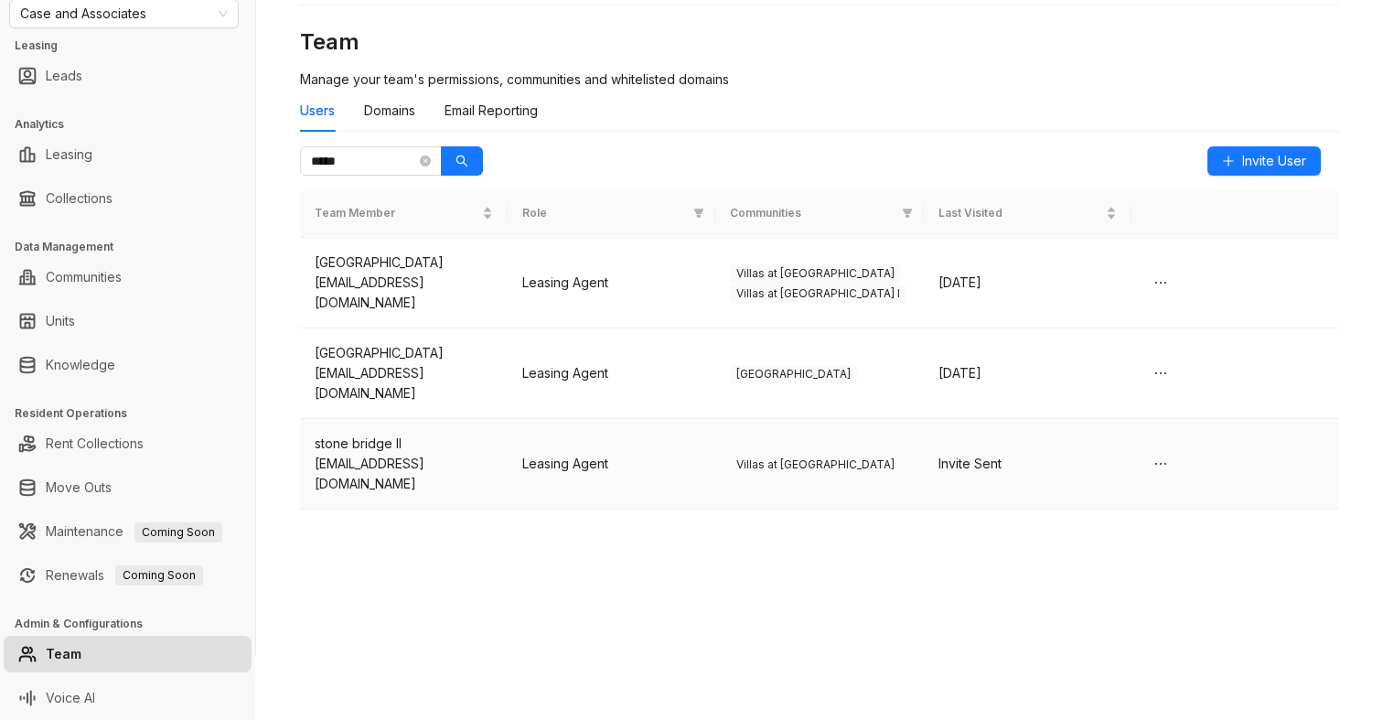
click at [777, 456] on span "Villas at [GEOGRAPHIC_DATA]" at bounding box center [815, 465] width 171 height 18
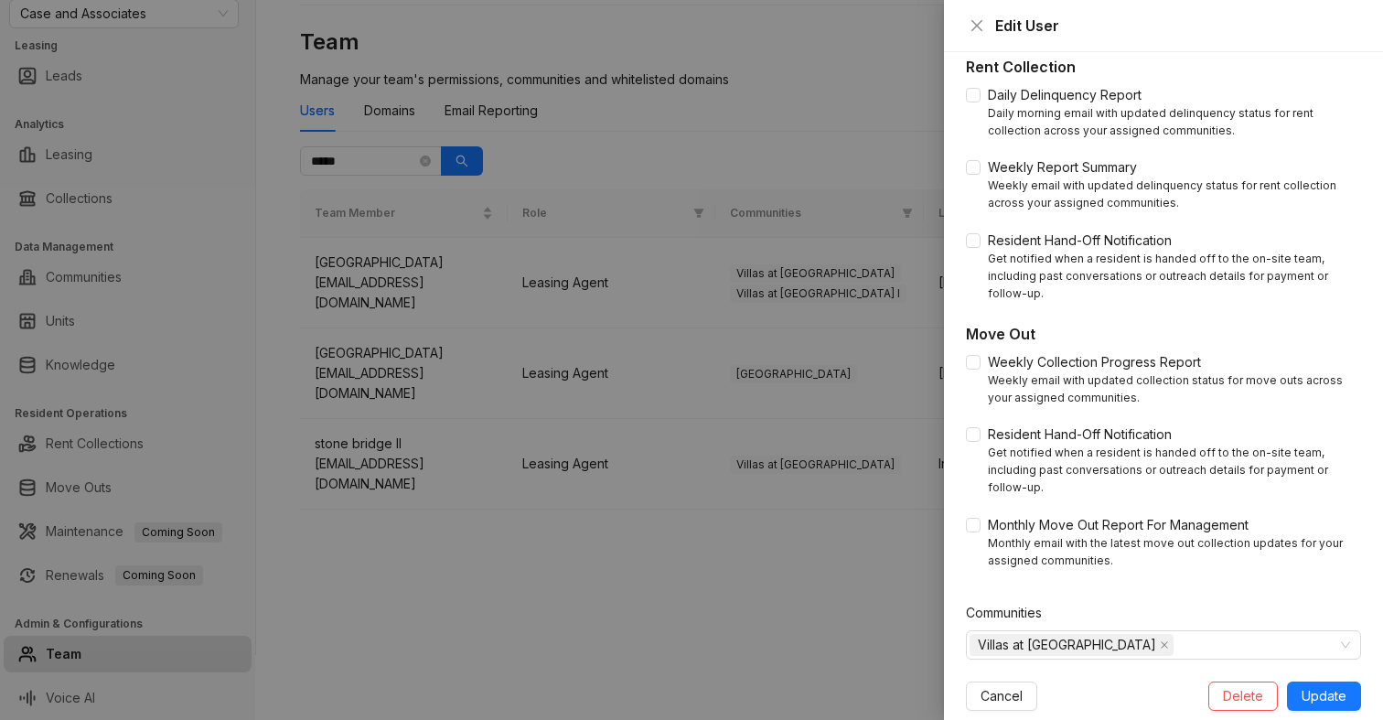
click at [798, 586] on div at bounding box center [691, 360] width 1383 height 720
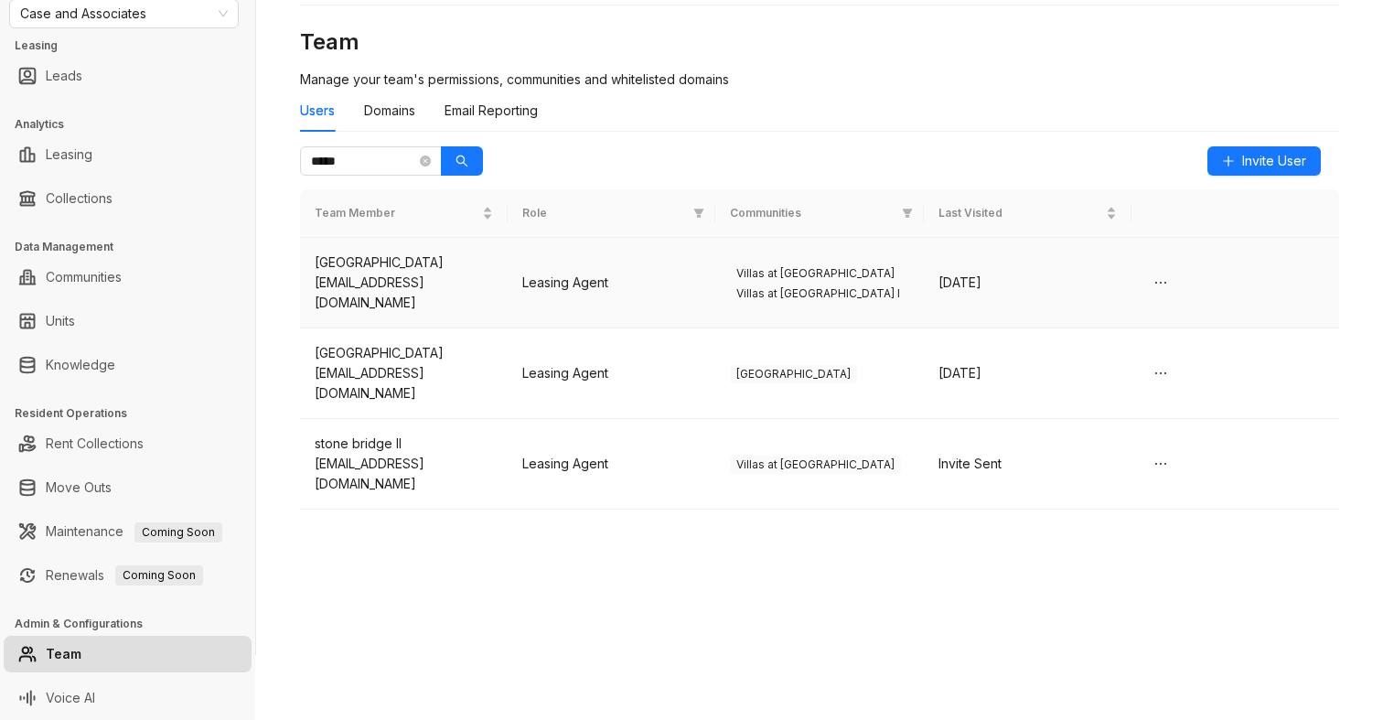
click at [673, 289] on td "Leasing Agent" at bounding box center [612, 283] width 208 height 91
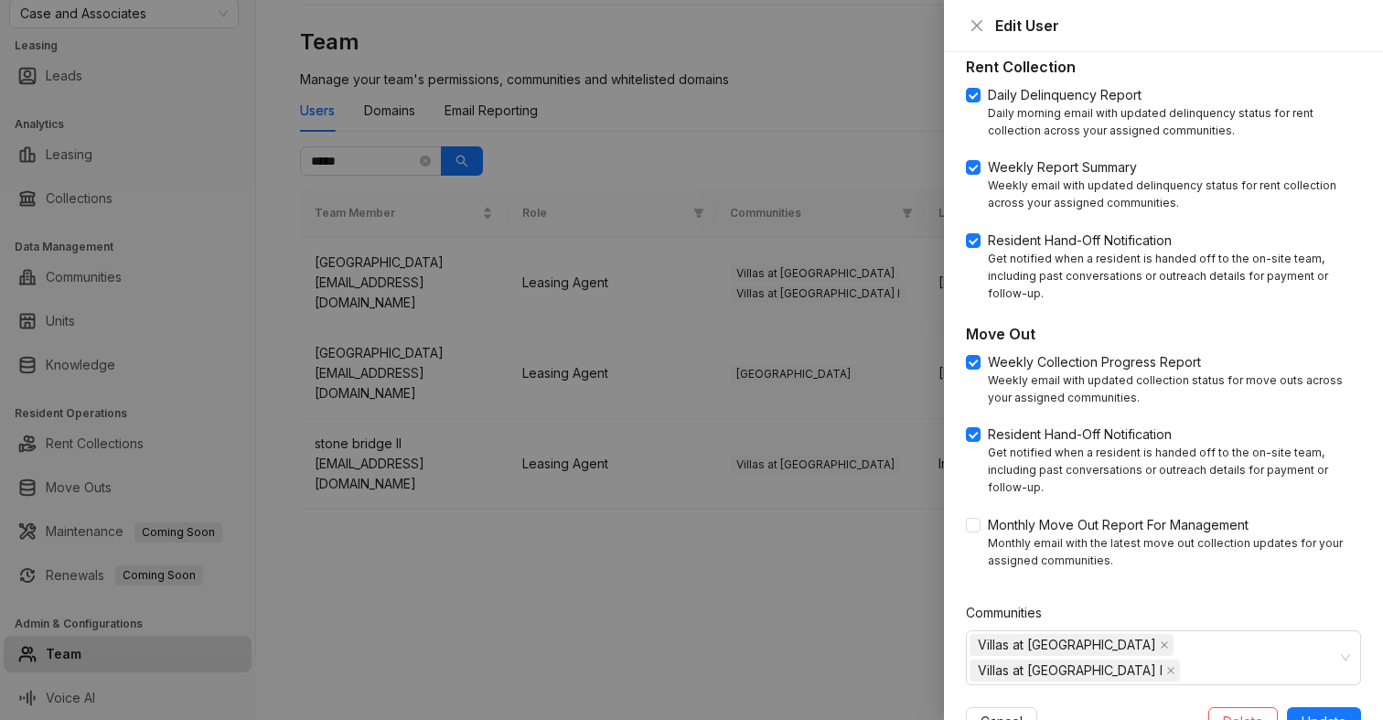
click at [788, 595] on div at bounding box center [691, 360] width 1383 height 720
